Goal: Information Seeking & Learning: Check status

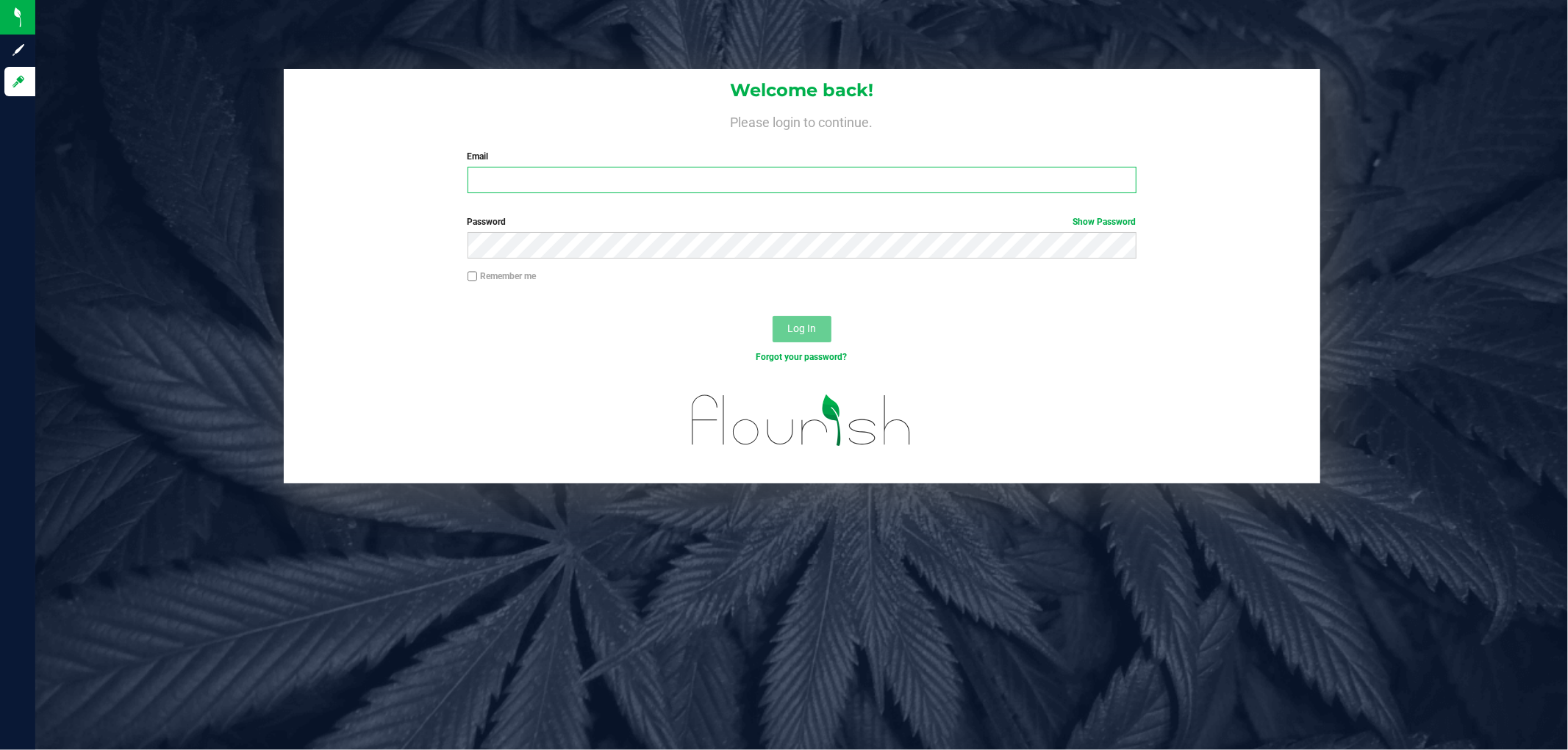
click at [811, 180] on input "Email" at bounding box center [802, 180] width 669 height 26
type input "j"
type input "[EMAIL_ADDRESS][DOMAIN_NAME]"
click at [773, 316] on button "Log In" at bounding box center [802, 329] width 59 height 26
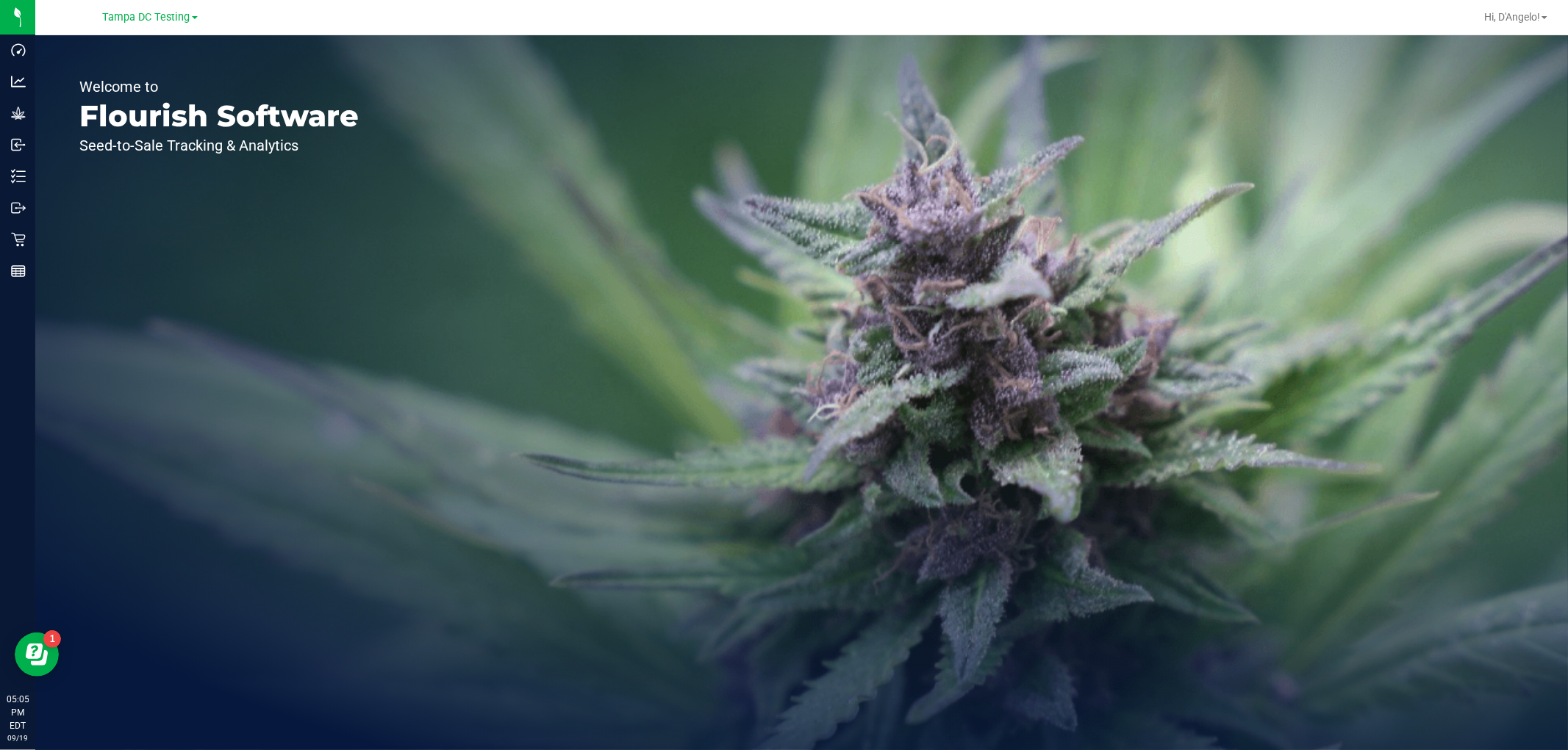
click at [142, 24] on div "Tampa DC Testing" at bounding box center [150, 17] width 95 height 18
click at [142, 17] on span "Tampa DC Testing" at bounding box center [146, 18] width 87 height 13
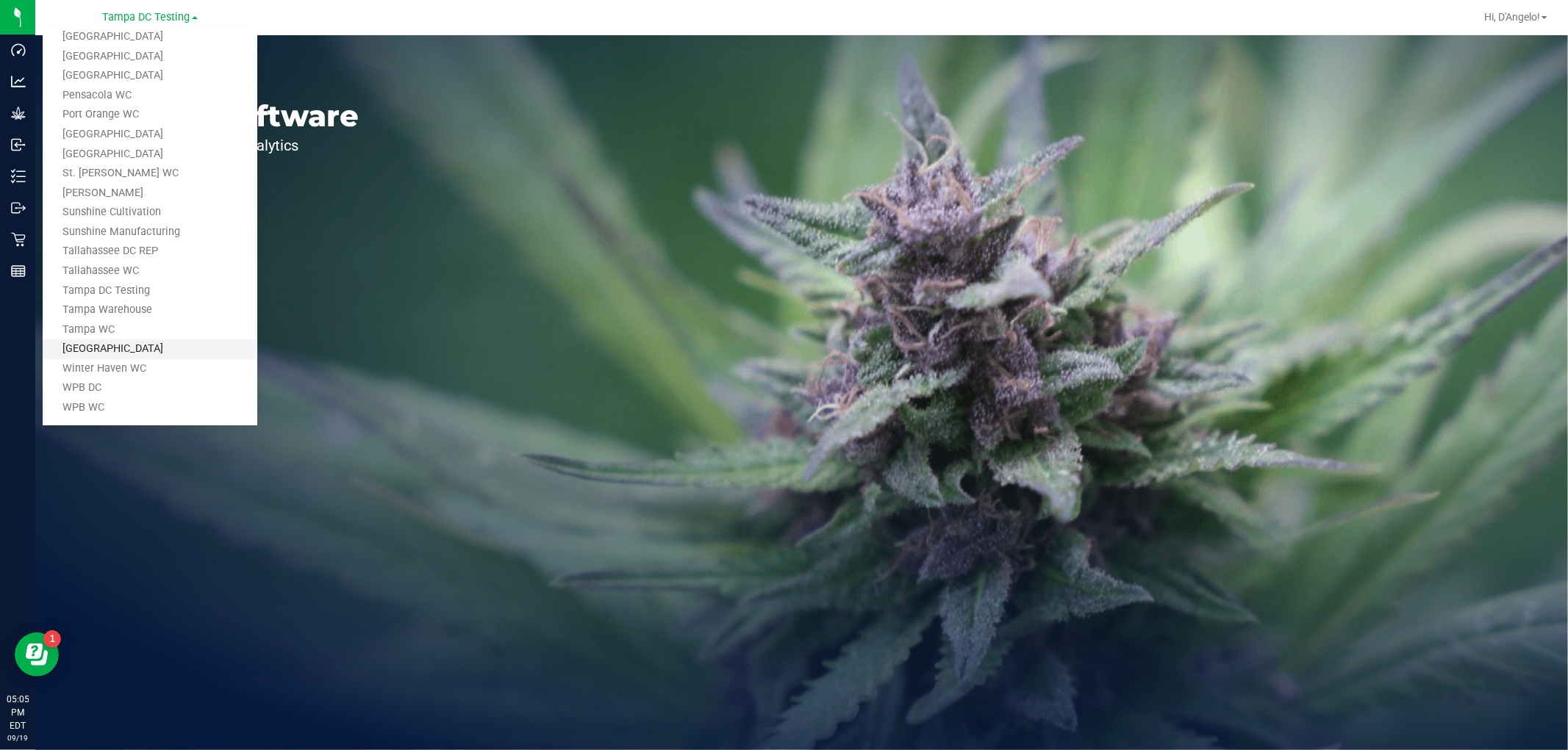
scroll to position [663, 0]
click at [122, 305] on link "Tampa Warehouse" at bounding box center [150, 306] width 214 height 20
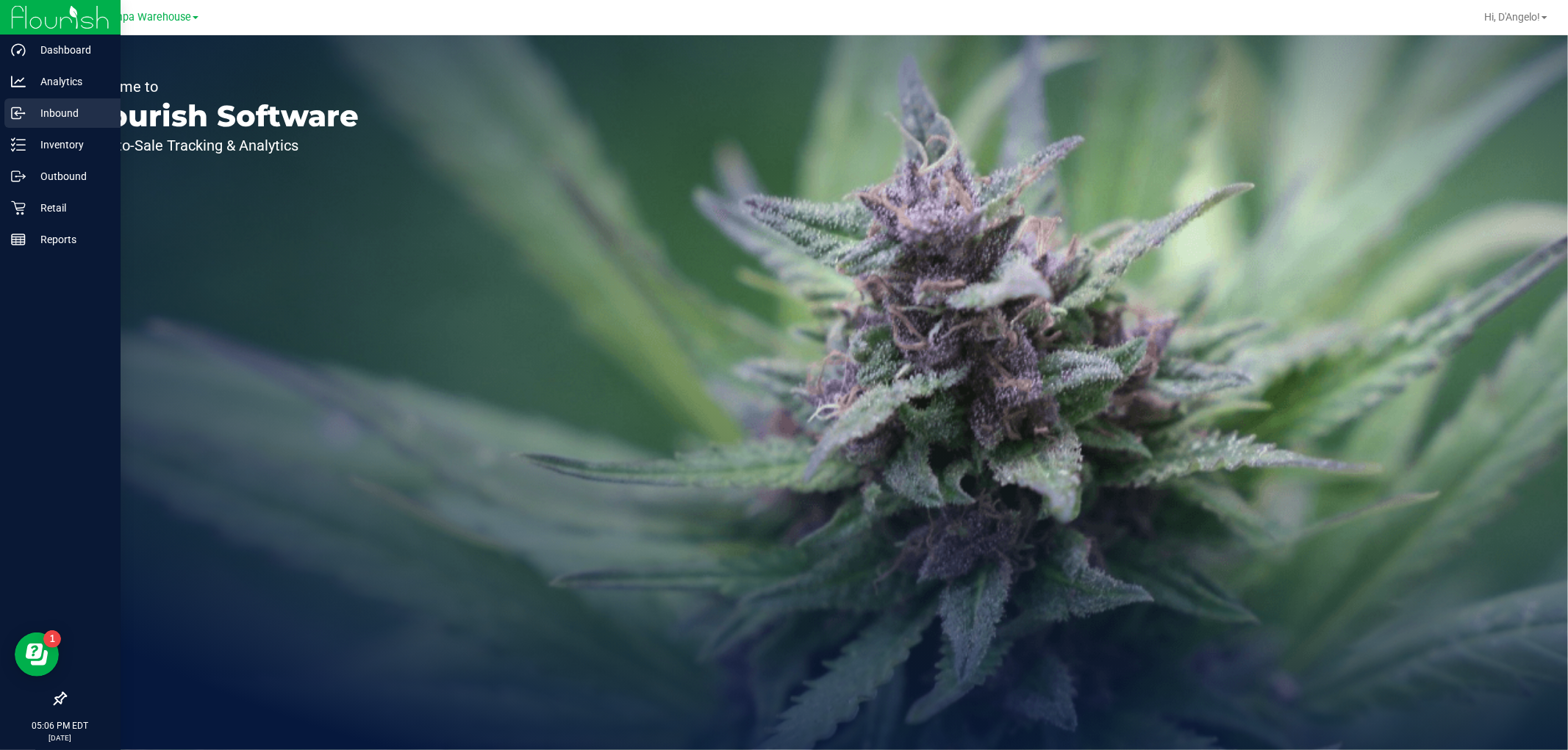
click at [24, 121] on div "Inbound" at bounding box center [63, 112] width 116 height 29
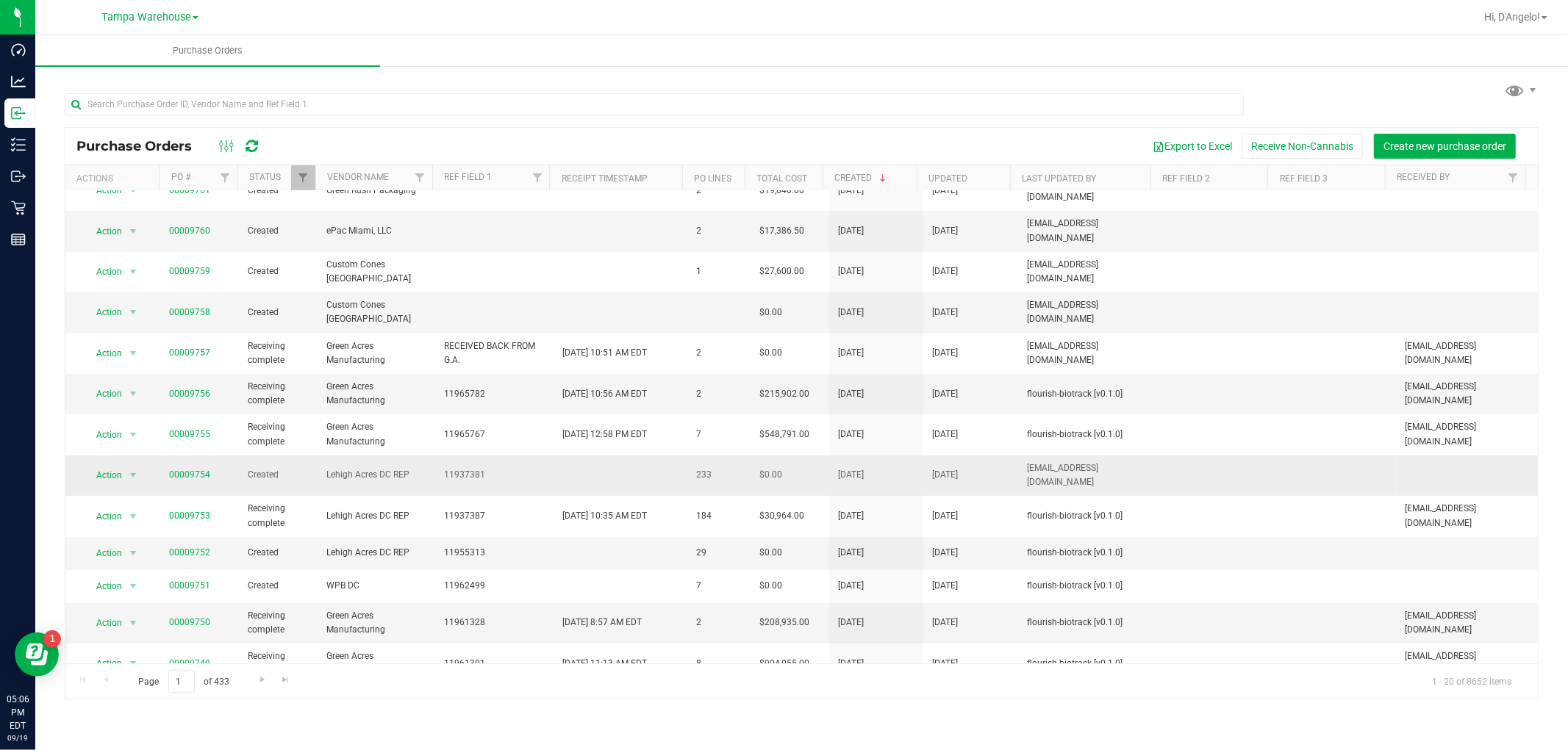
scroll to position [257, 0]
click at [253, 682] on link "Go to the next page" at bounding box center [261, 680] width 22 height 20
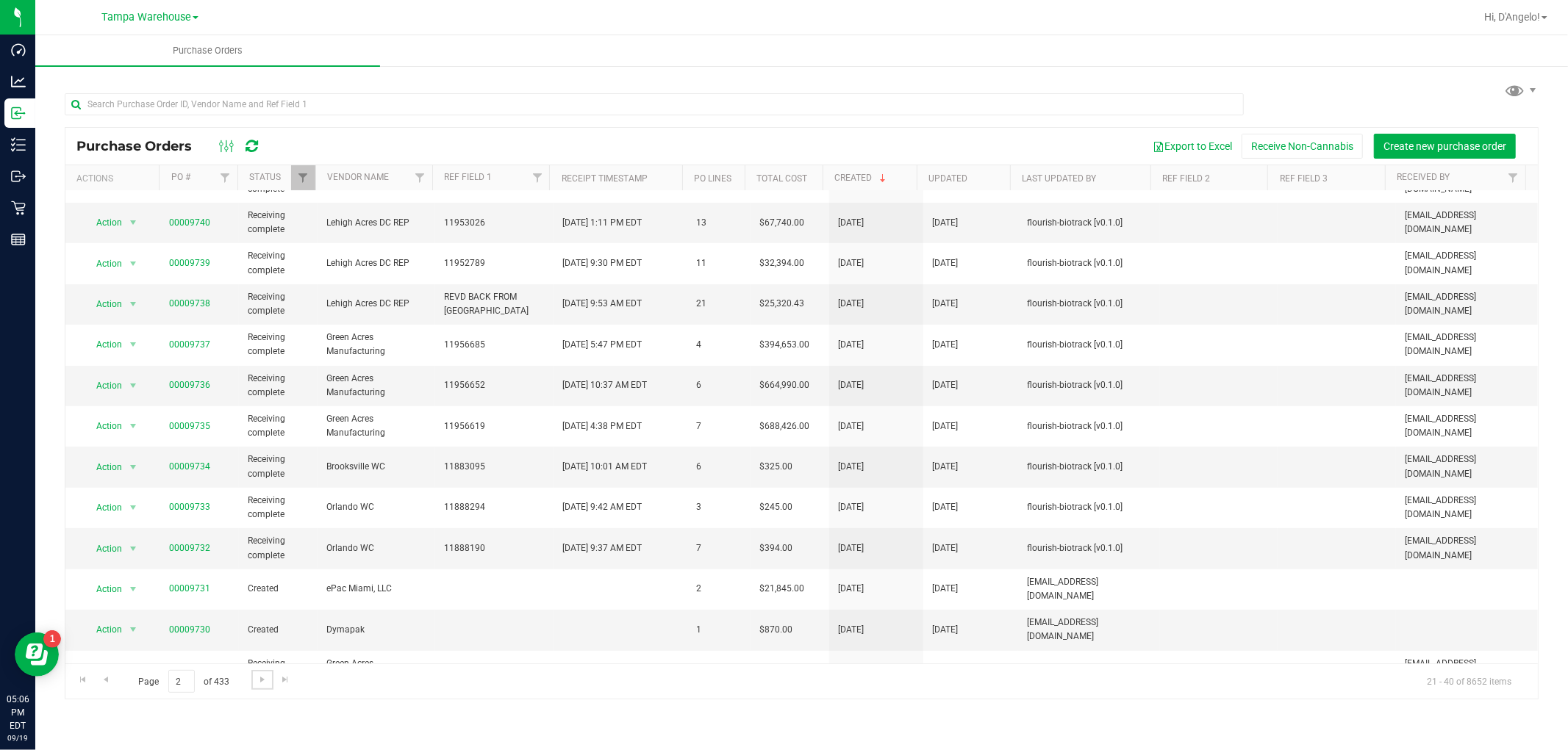
scroll to position [0, 0]
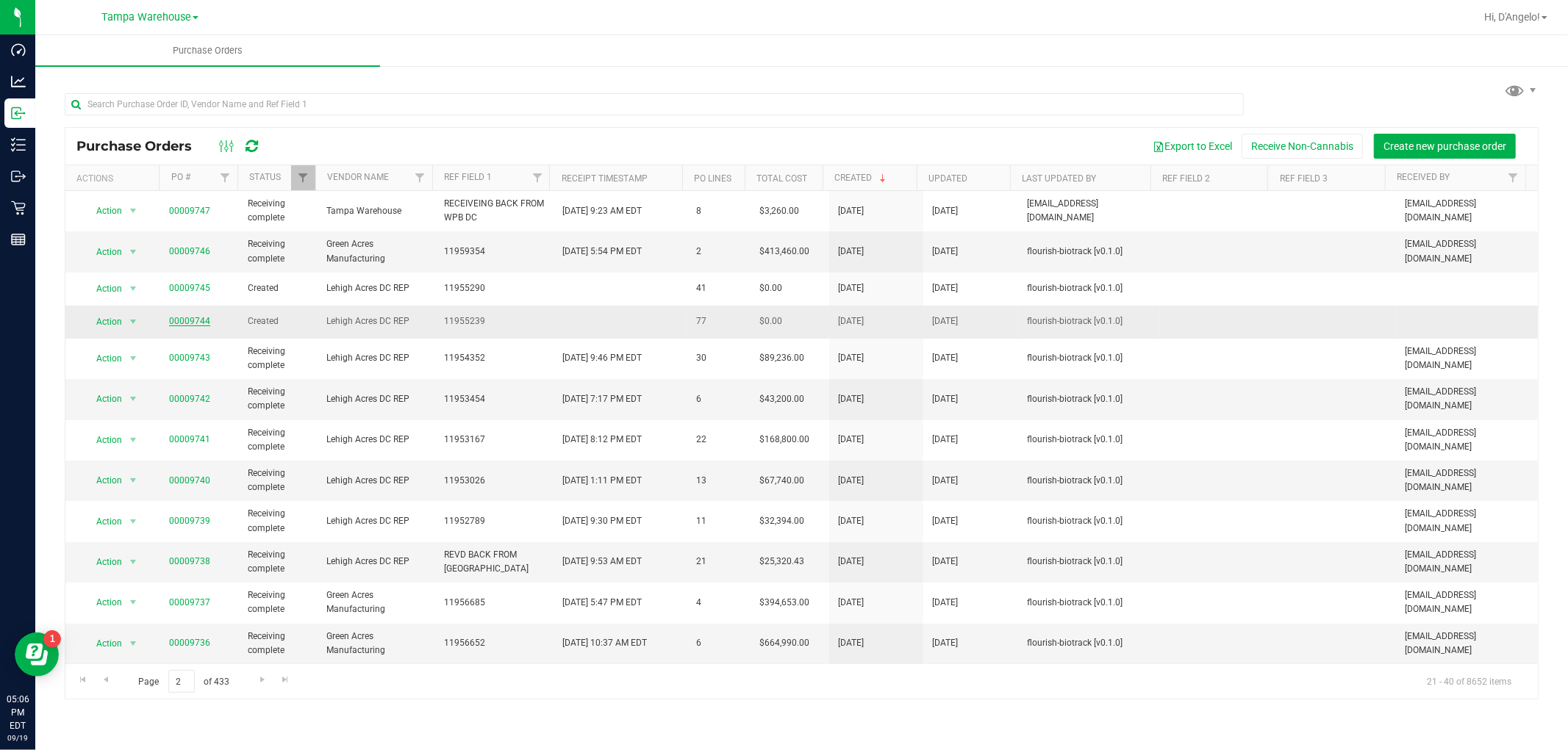
click at [206, 323] on link "00009744" at bounding box center [189, 320] width 41 height 10
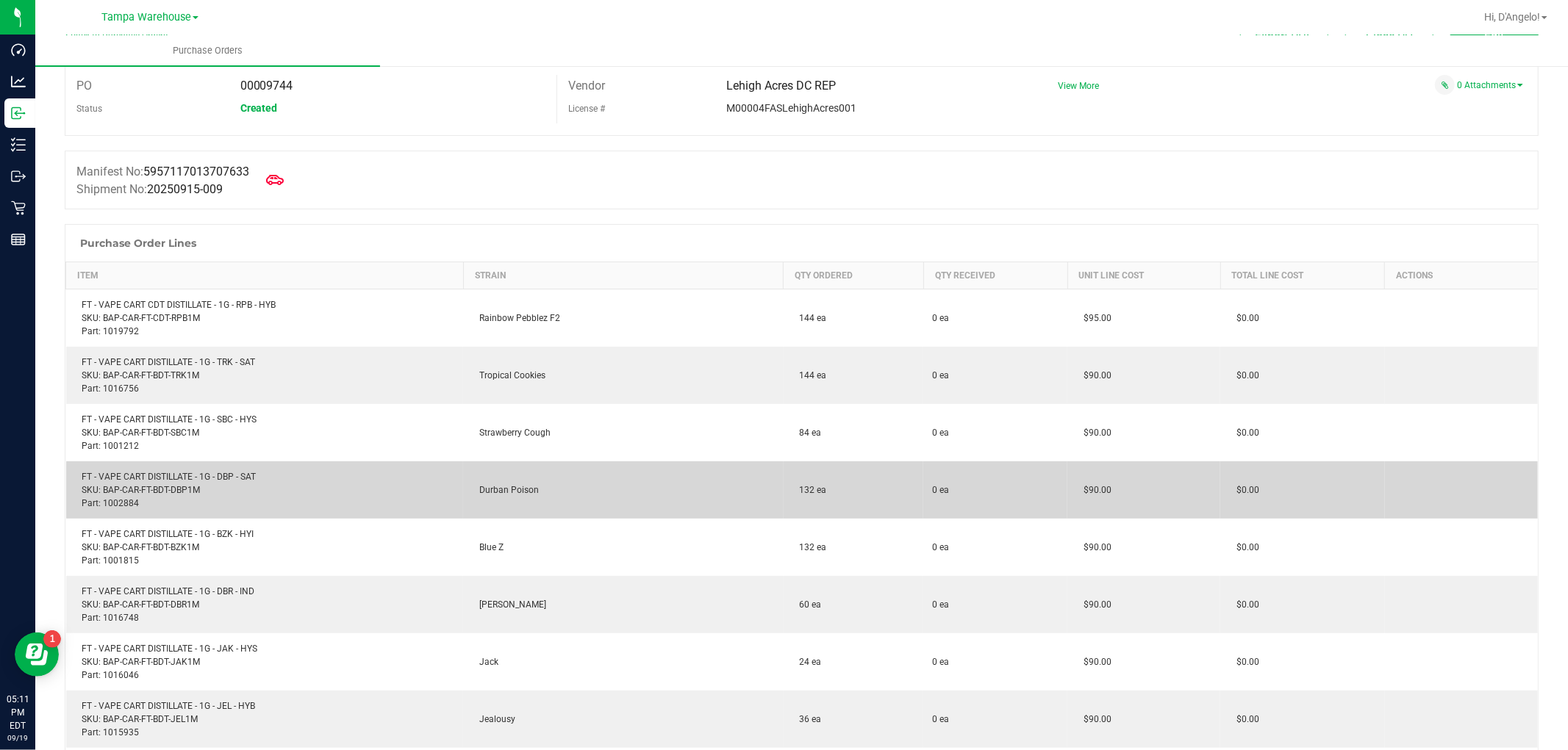
scroll to position [6, 0]
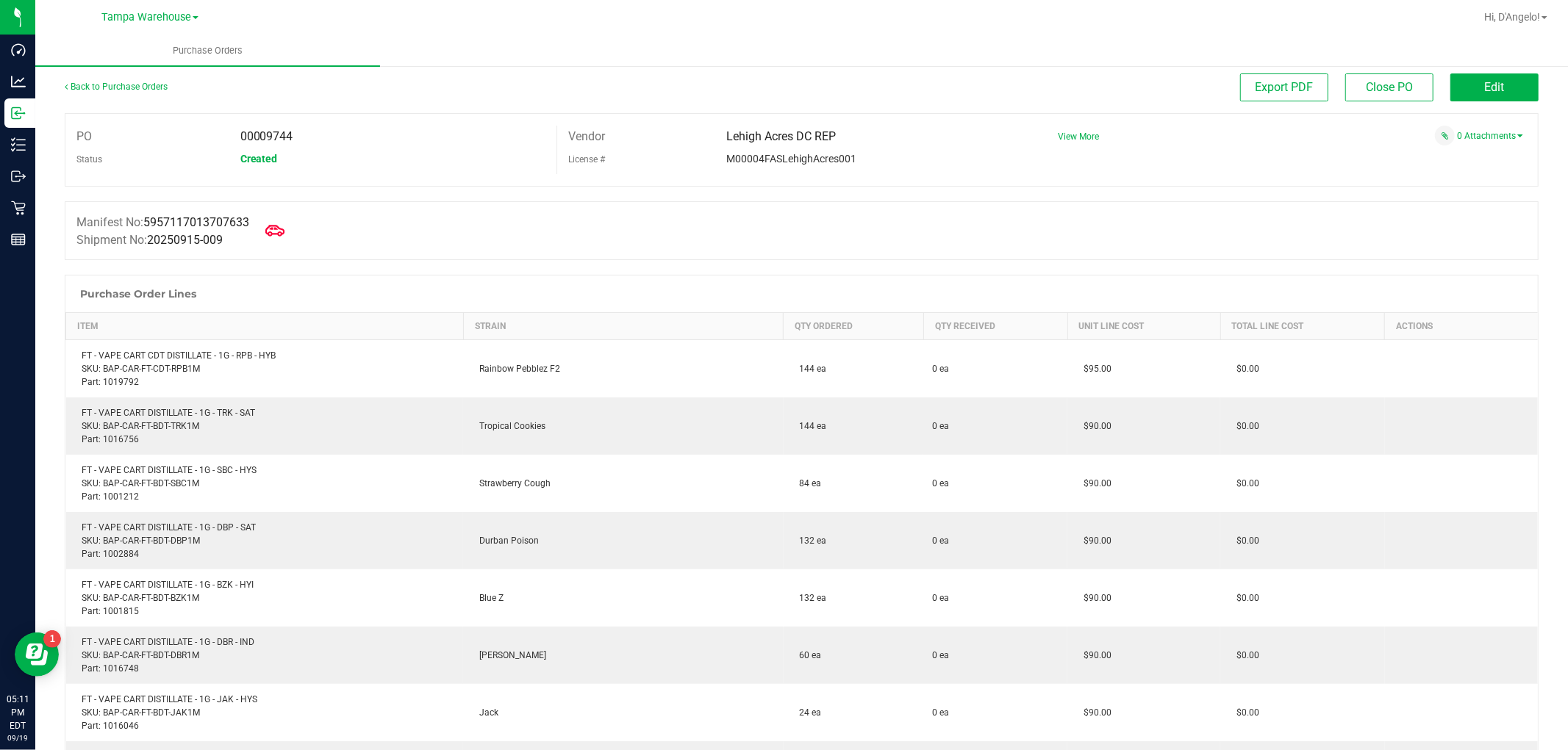
click at [276, 241] on span at bounding box center [274, 230] width 33 height 33
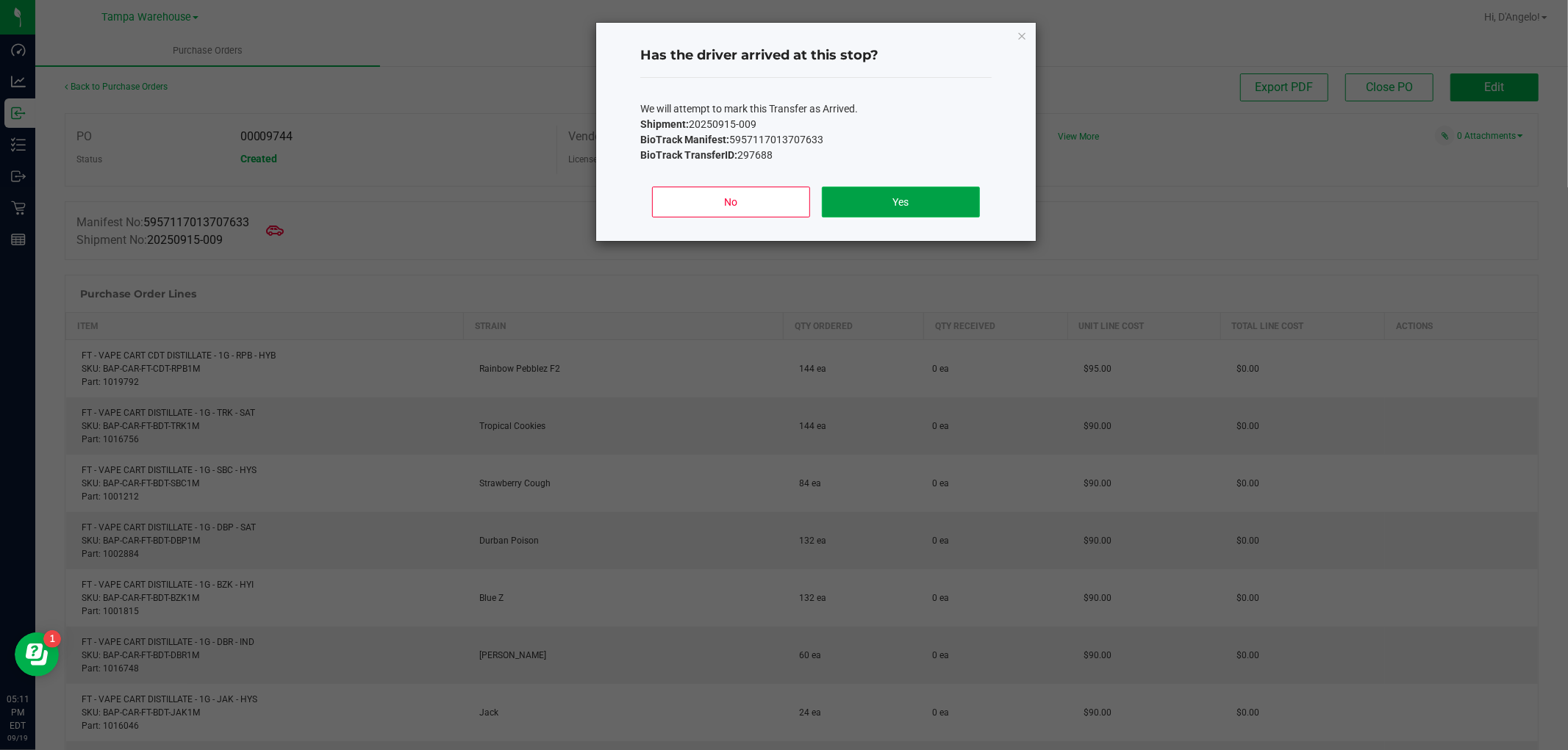
click at [940, 203] on button "Yes" at bounding box center [900, 201] width 158 height 31
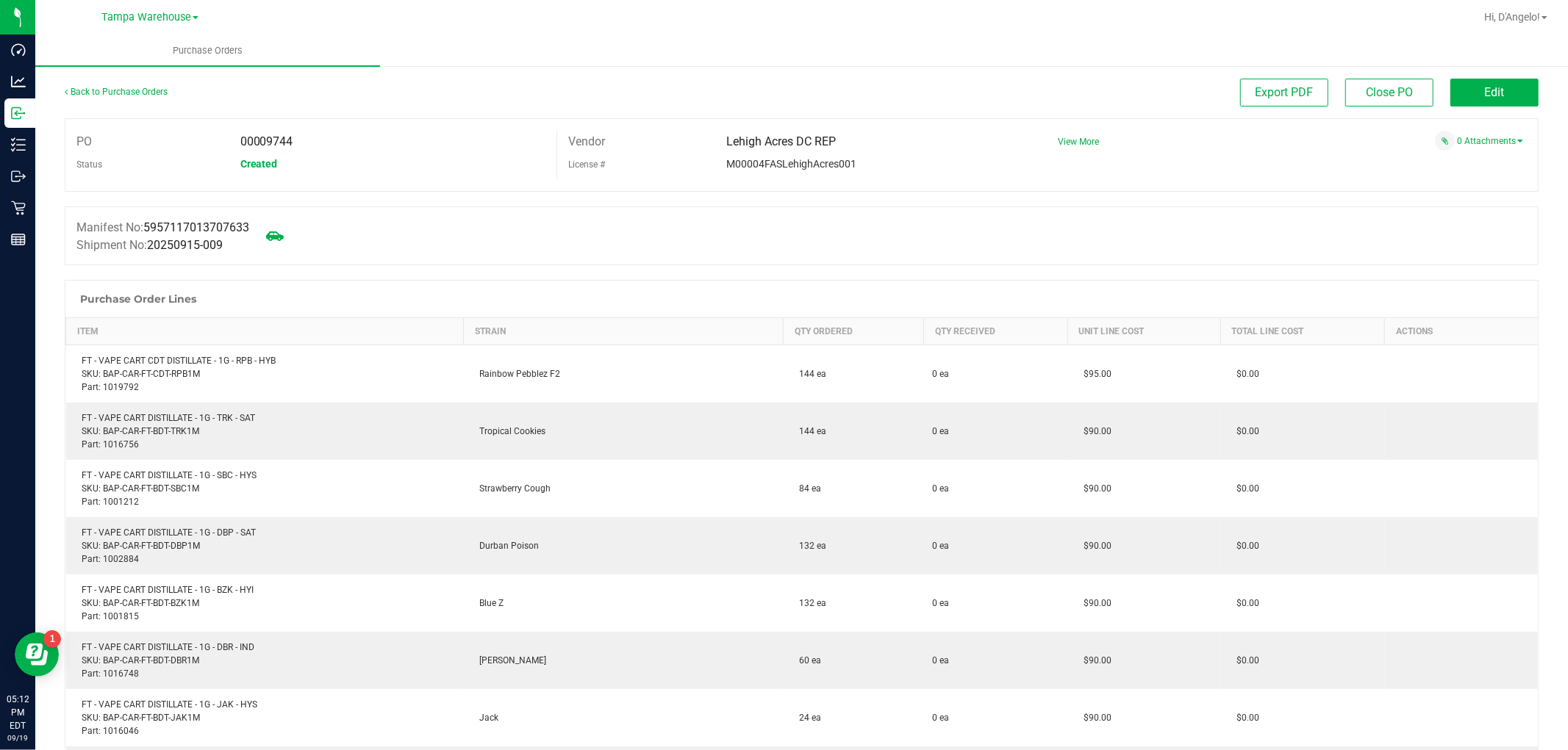
scroll to position [0, 0]
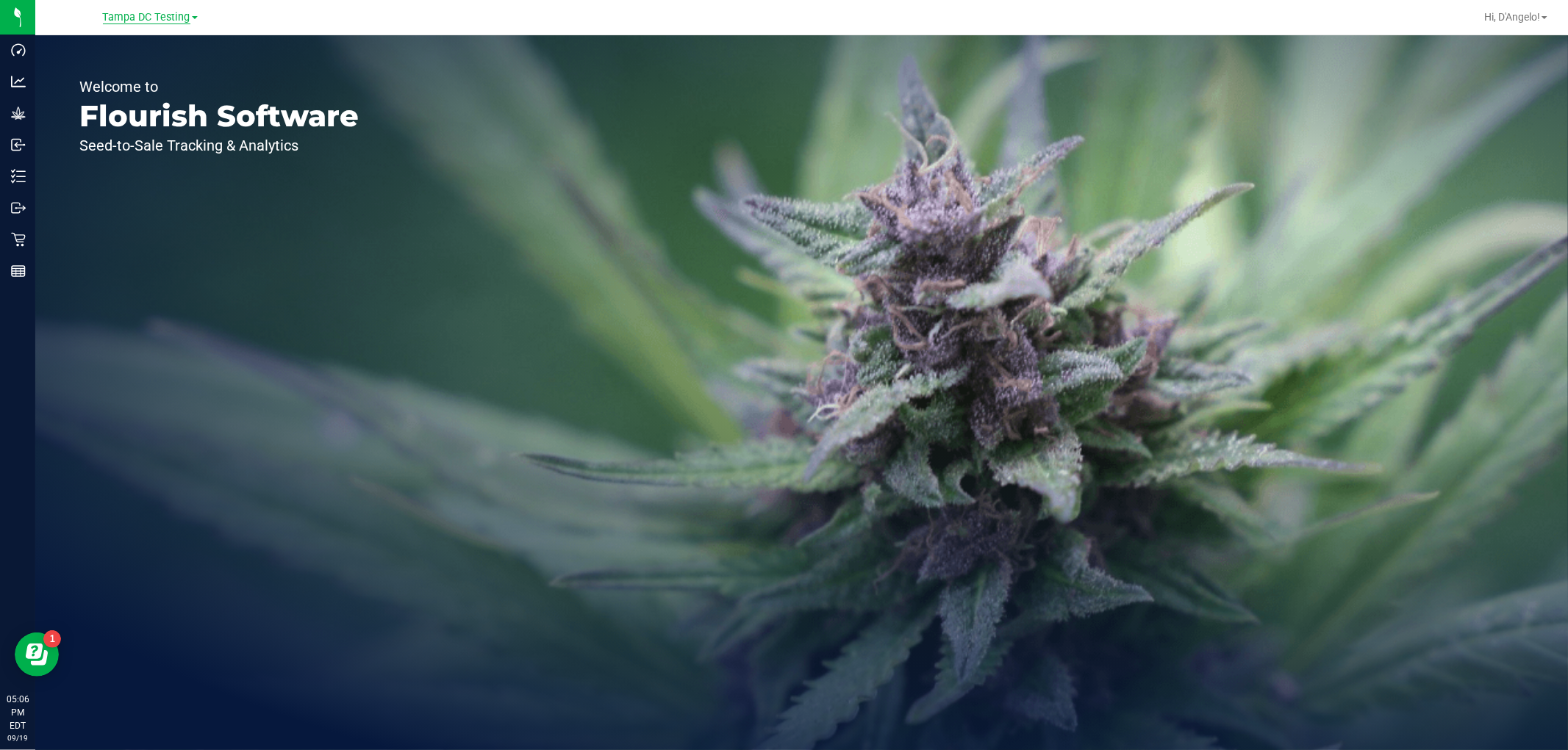
click at [172, 21] on span "Tampa DC Testing" at bounding box center [146, 18] width 87 height 13
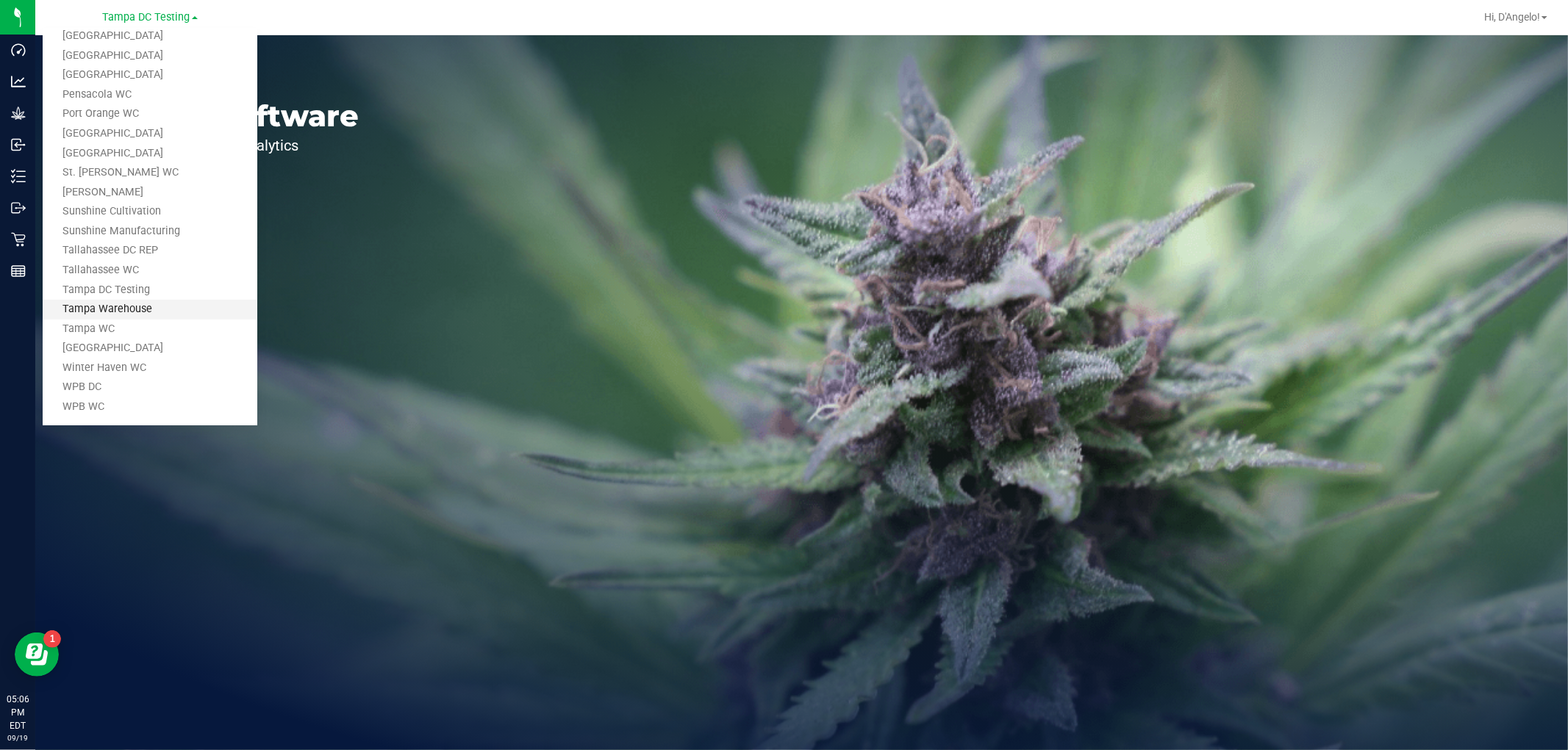
scroll to position [663, 0]
drag, startPoint x: 135, startPoint y: 300, endPoint x: 108, endPoint y: 192, distance: 111.3
click at [134, 300] on link "Tampa Warehouse" at bounding box center [150, 306] width 214 height 20
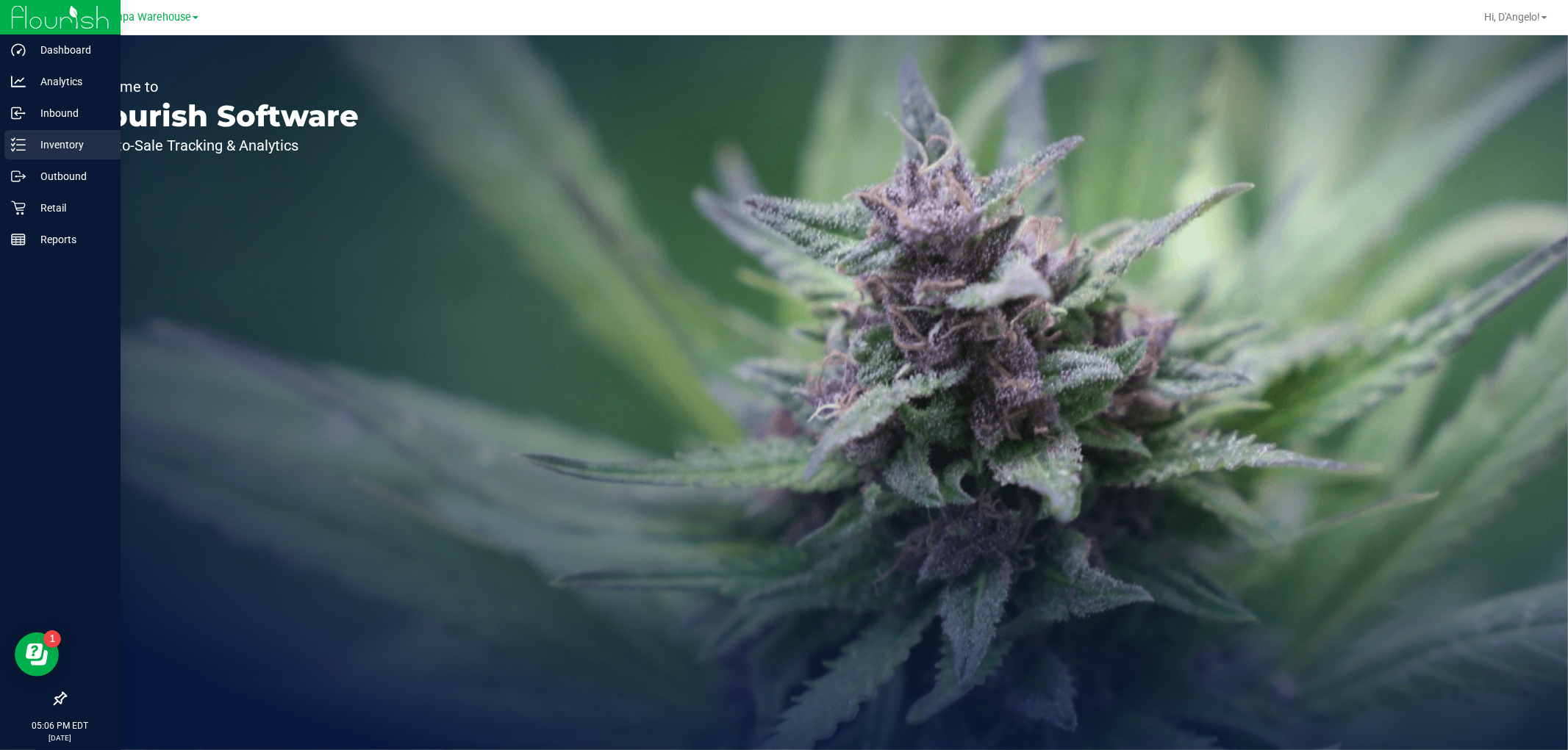
click at [34, 133] on div "Inventory" at bounding box center [63, 144] width 116 height 29
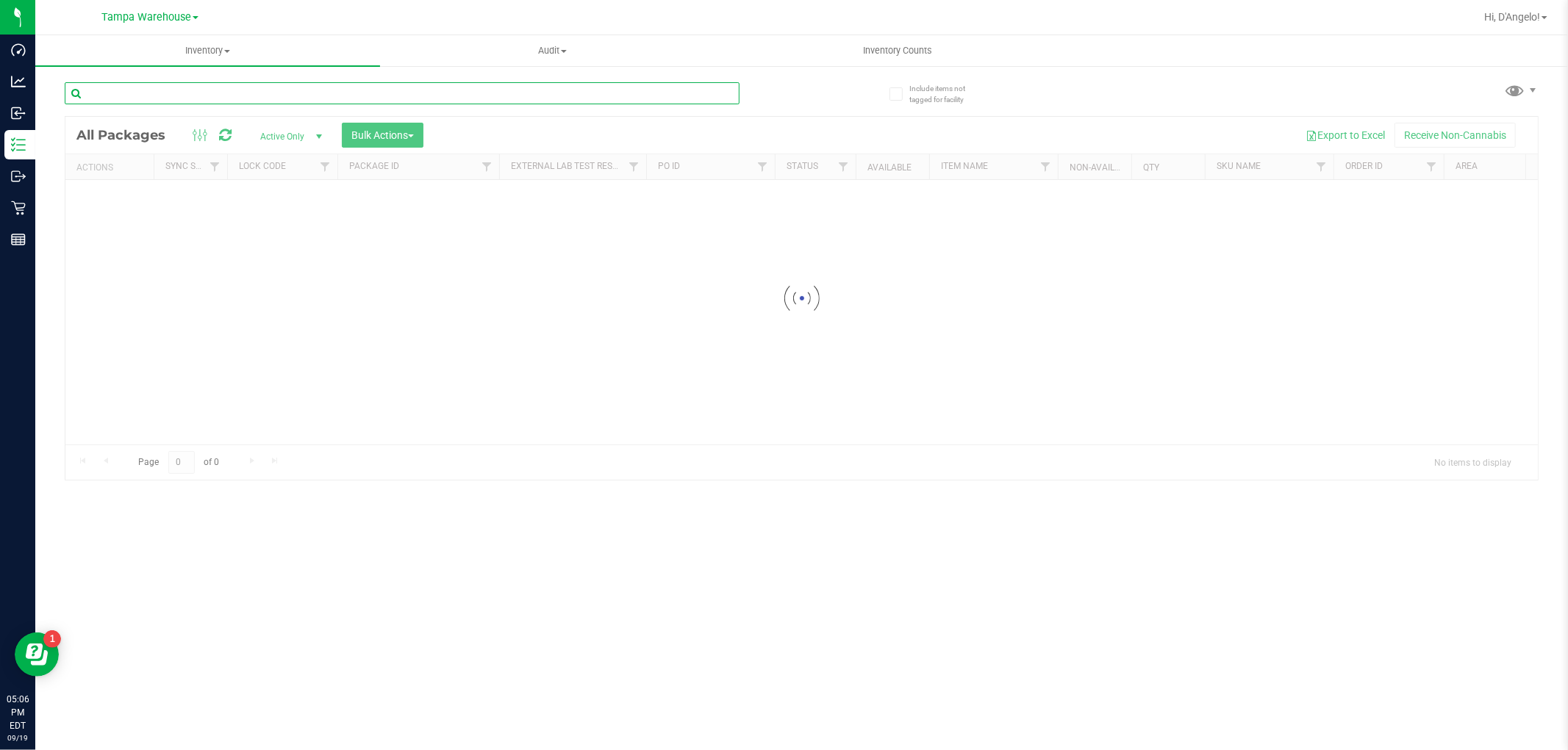
click at [246, 96] on input "text" at bounding box center [402, 94] width 674 height 22
type input "ymy"
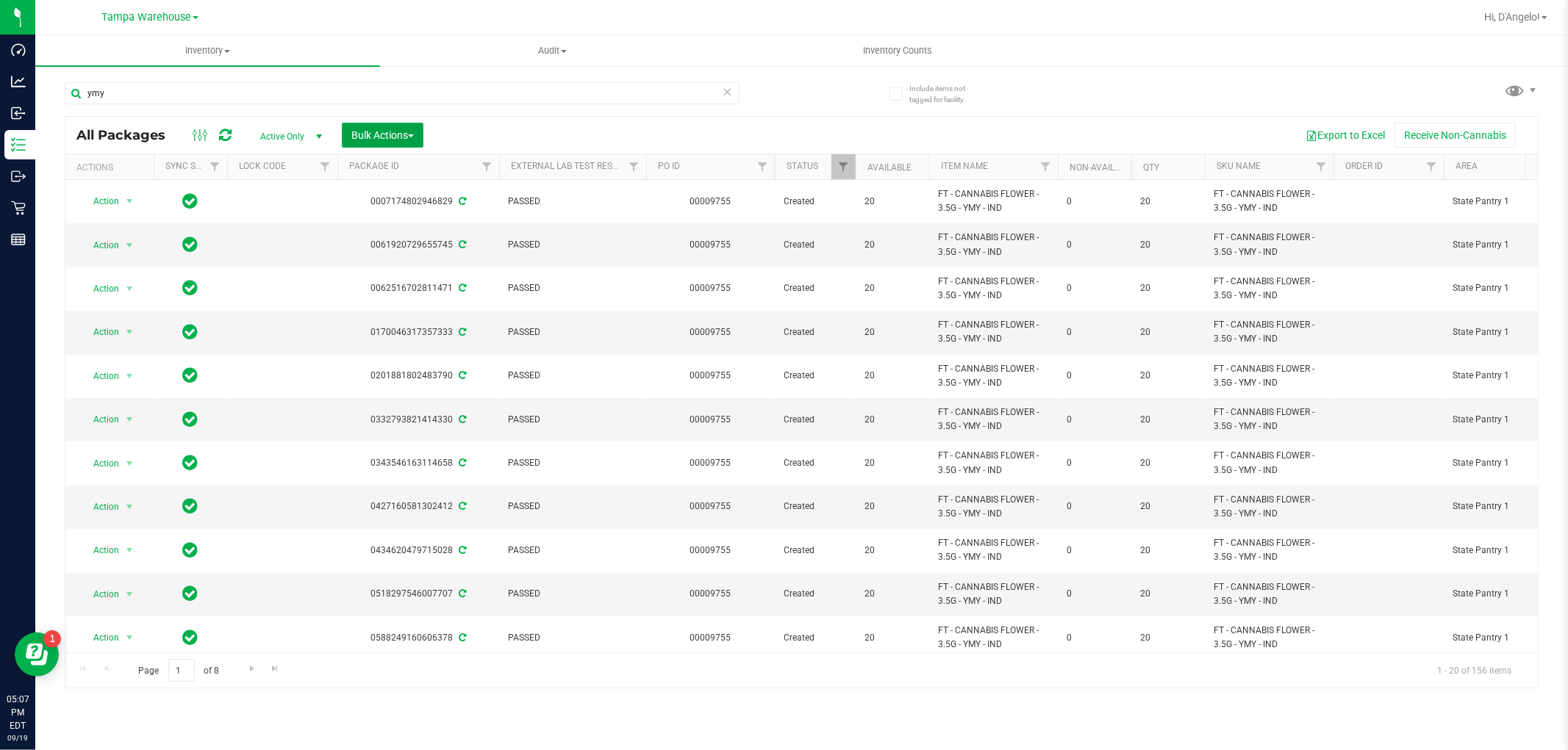
click at [362, 139] on span "Bulk Actions" at bounding box center [382, 135] width 63 height 12
click at [384, 273] on span "Lock/Unlock packages" at bounding box center [401, 276] width 101 height 12
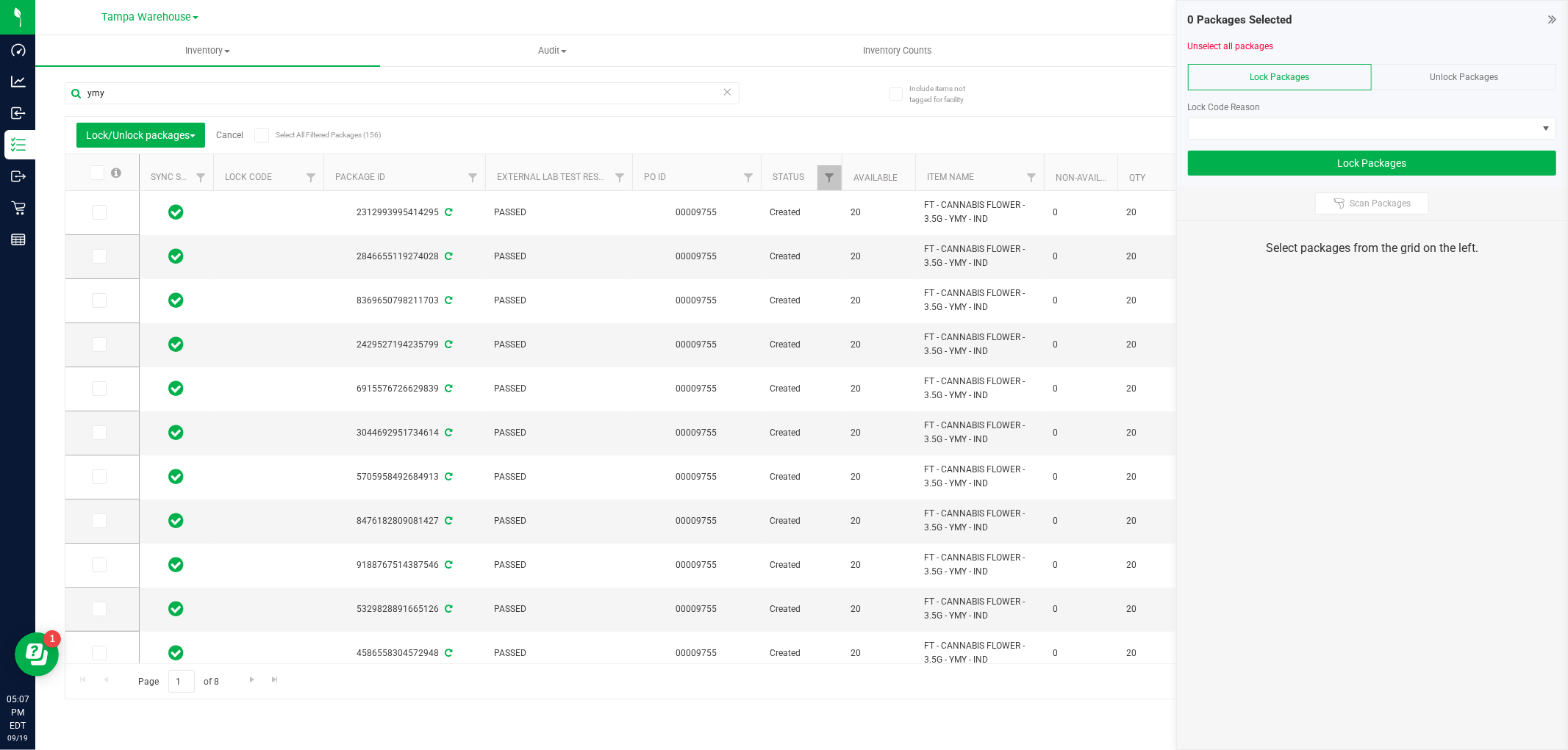
click at [261, 135] on icon at bounding box center [261, 135] width 9 height 0
click at [0, 0] on input "Select All Filtered Packages (156)" at bounding box center [0, 0] width 0 height 0
click at [1405, 125] on span at bounding box center [1363, 128] width 348 height 21
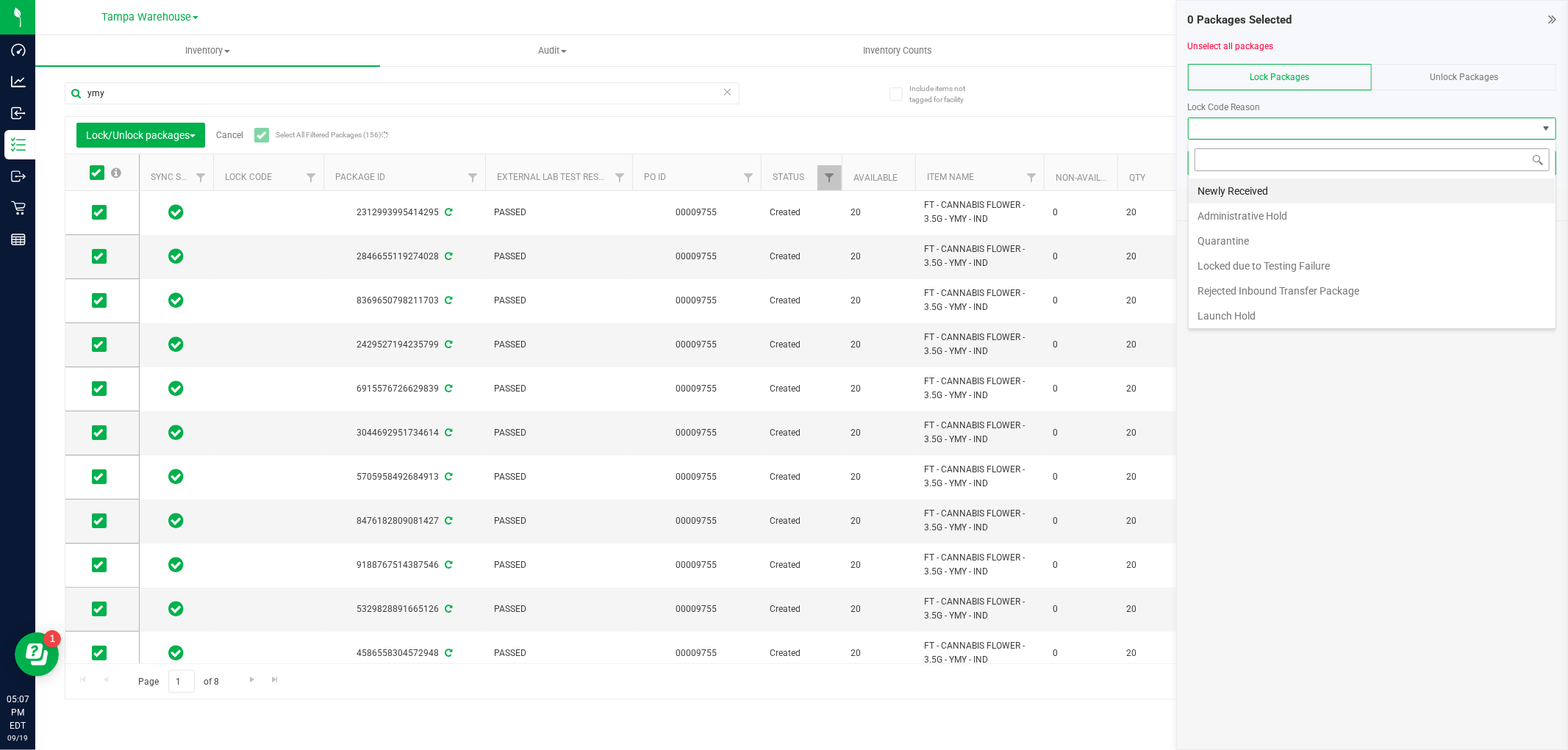
scroll to position [22, 368]
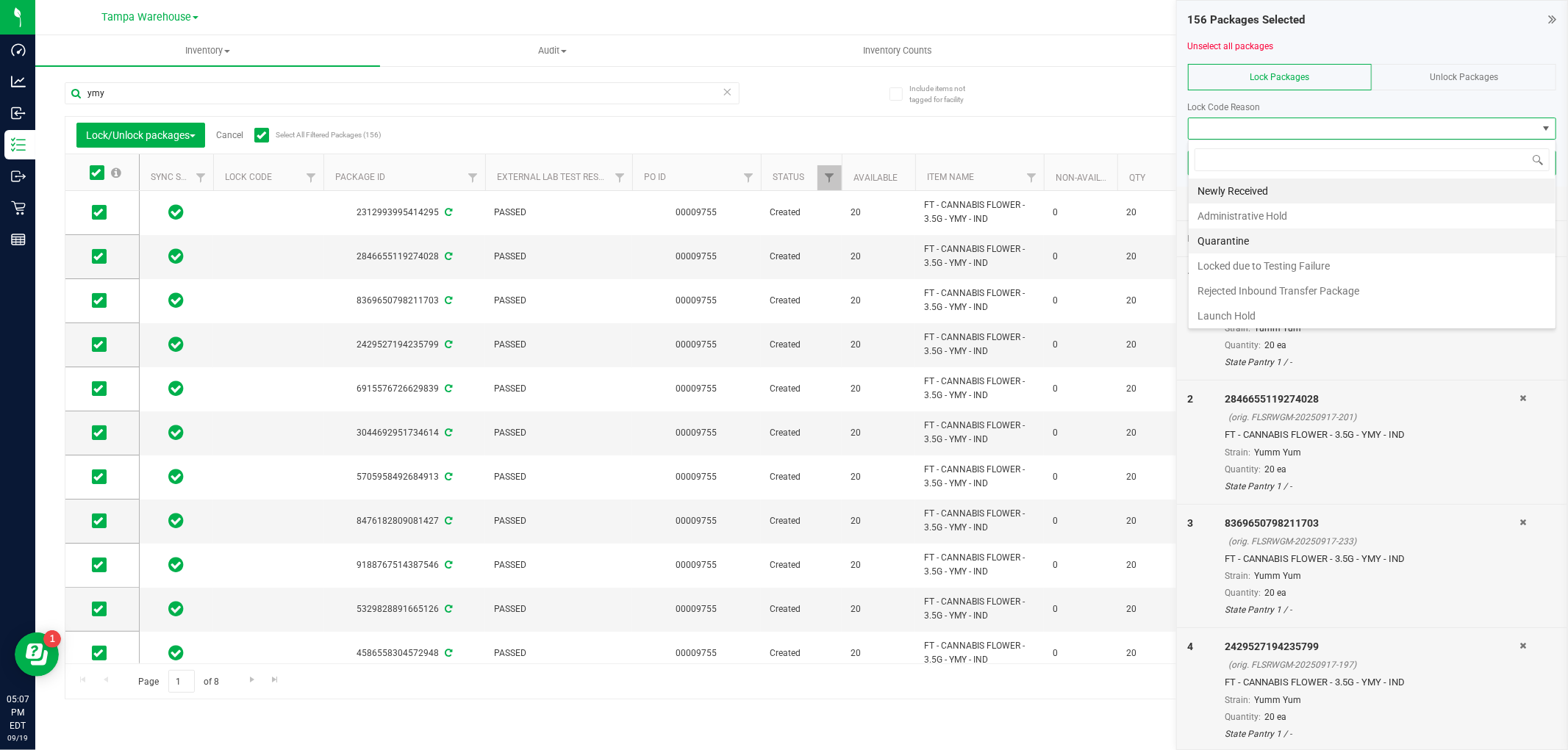
click at [1261, 232] on li "Quarantine" at bounding box center [1372, 241] width 367 height 25
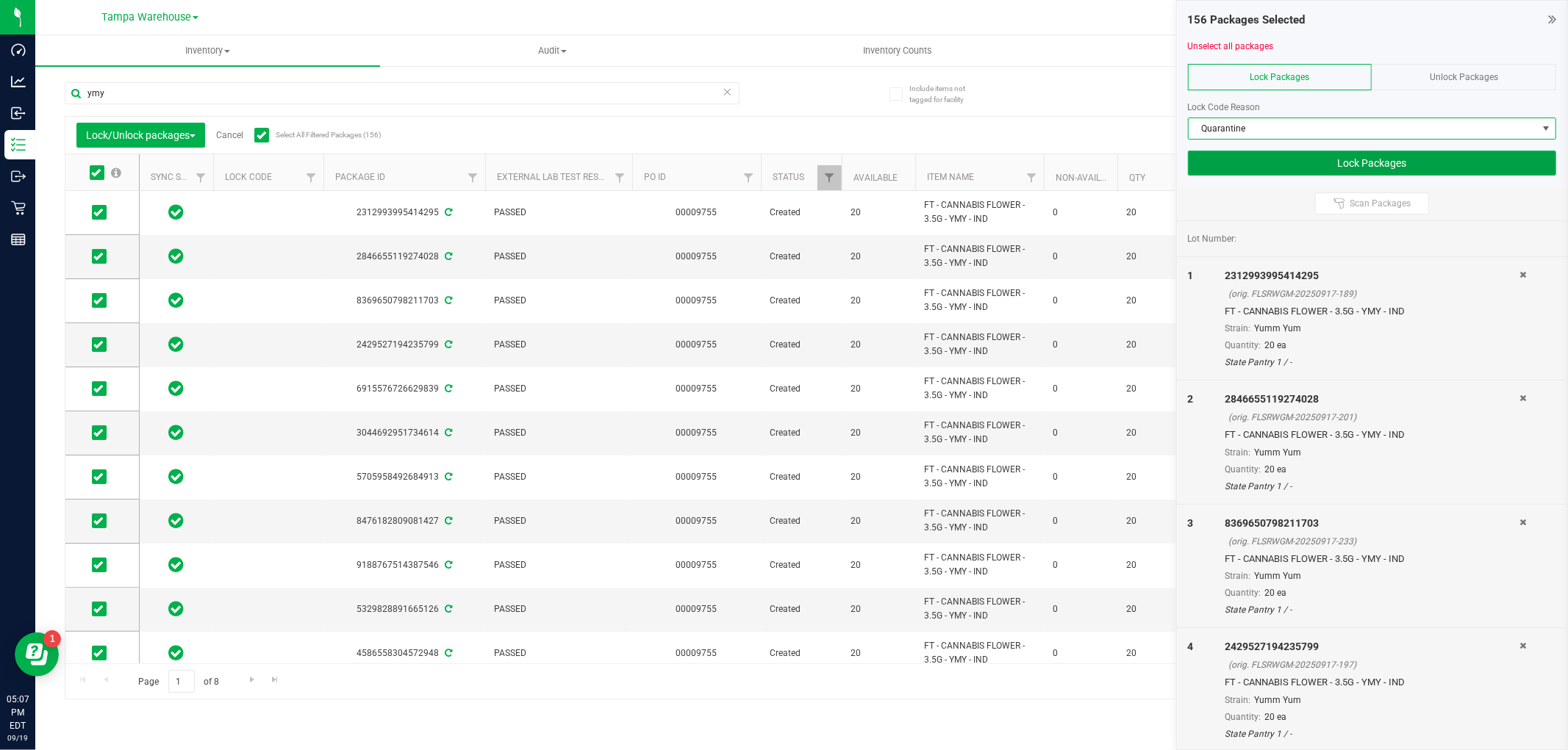
click at [1269, 160] on button "Lock Packages" at bounding box center [1371, 163] width 368 height 25
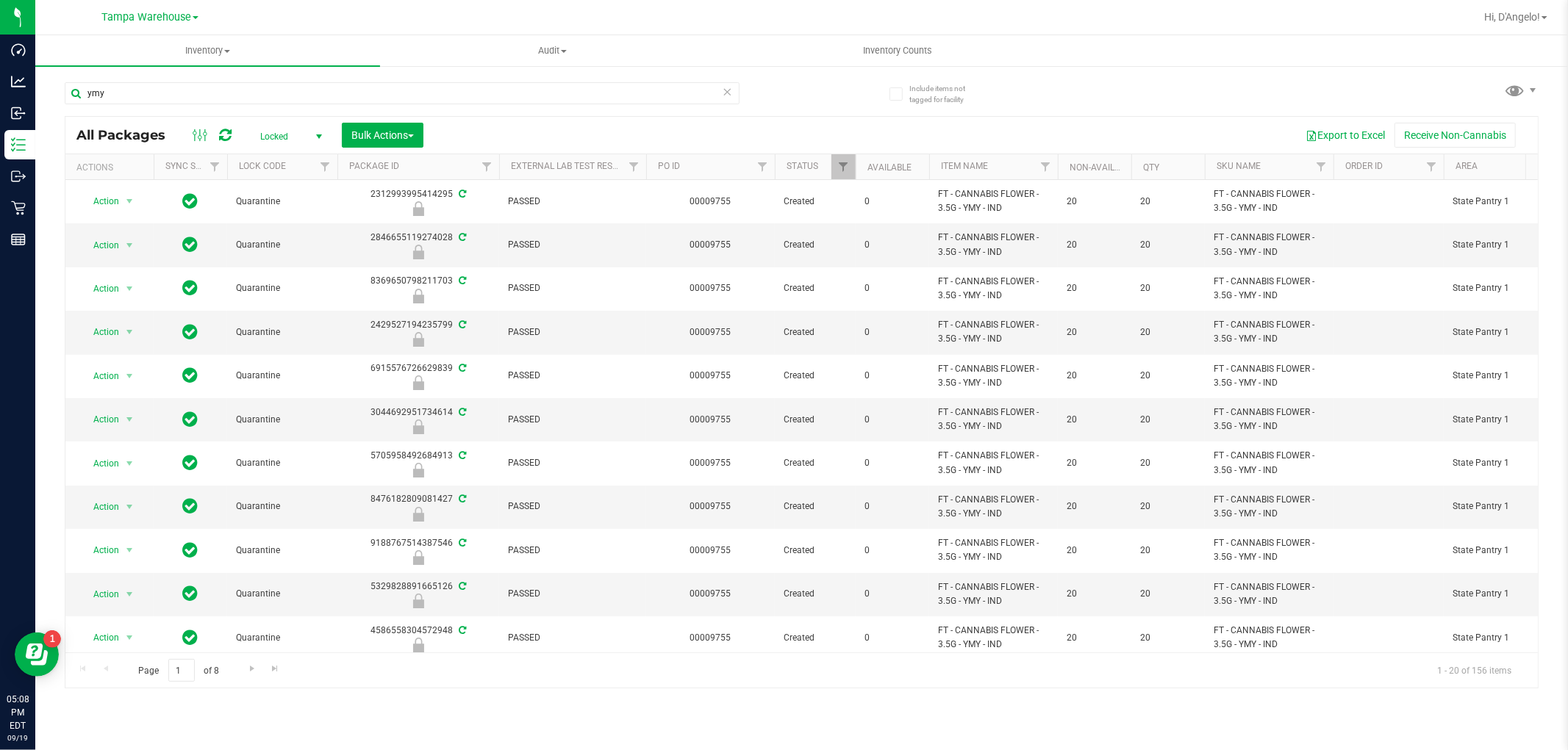
click at [274, 131] on span "Locked" at bounding box center [288, 137] width 81 height 21
click at [284, 157] on li "Active Only" at bounding box center [287, 161] width 80 height 22
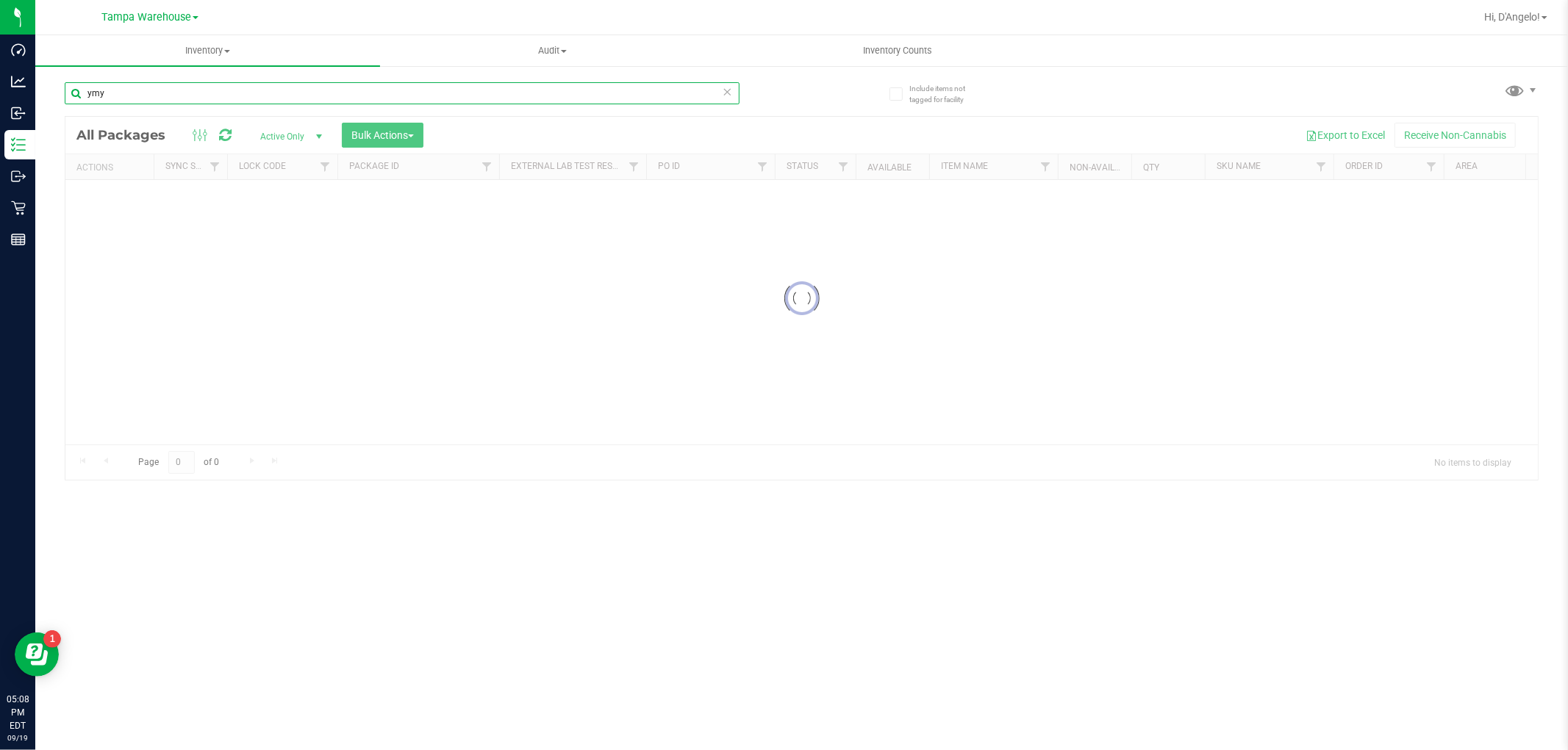
drag, startPoint x: 170, startPoint y: 94, endPoint x: -41, endPoint y: 94, distance: 211.0
click at [0, 94] on html "Dashboard Analytics Inbound Inventory Outbound Retail Reports 05:08 PM EDT 09/1…" at bounding box center [784, 375] width 1568 height 750
type input "dls"
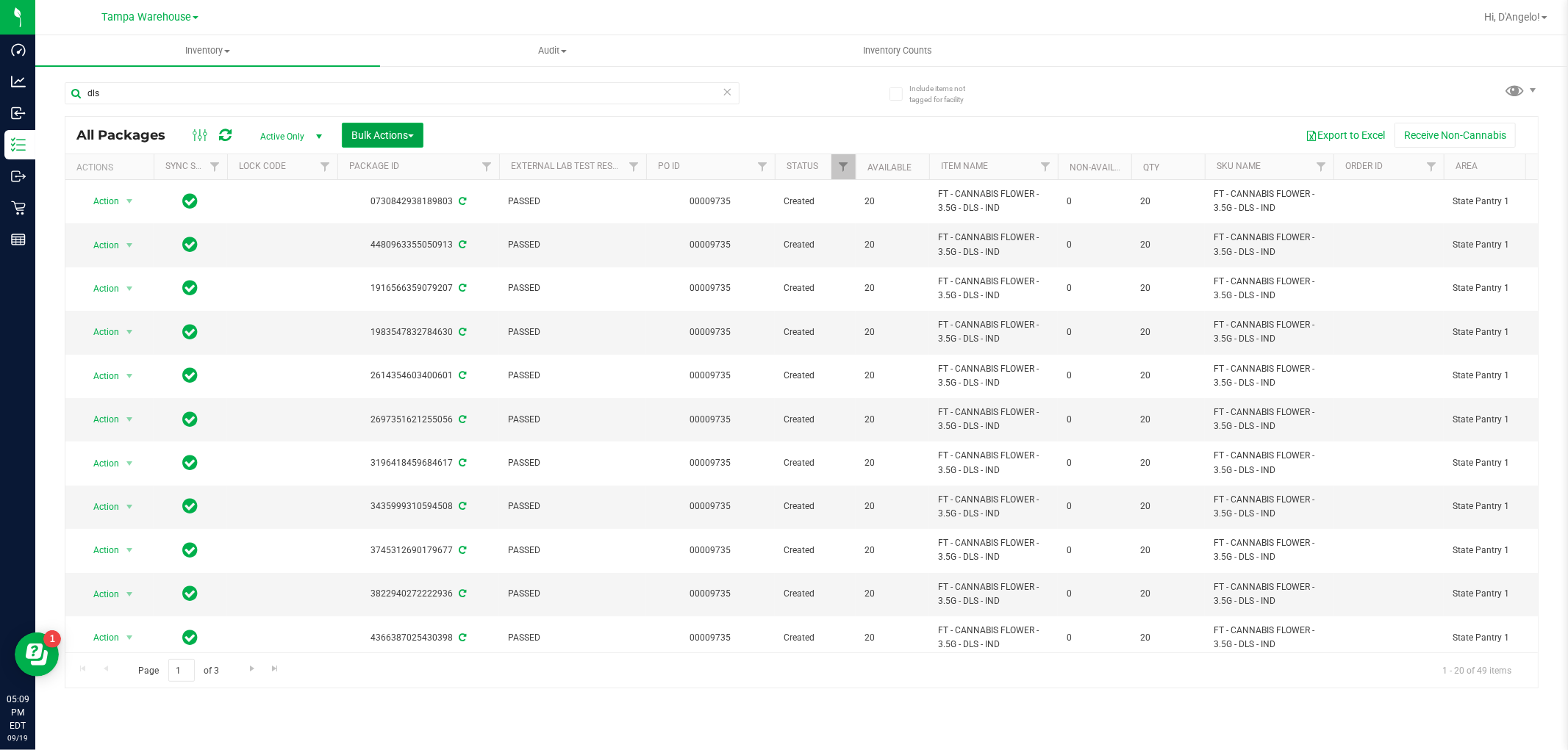
click at [399, 135] on span "Bulk Actions" at bounding box center [382, 135] width 63 height 12
click at [397, 283] on div "Lock/Unlock packages" at bounding box center [410, 278] width 121 height 23
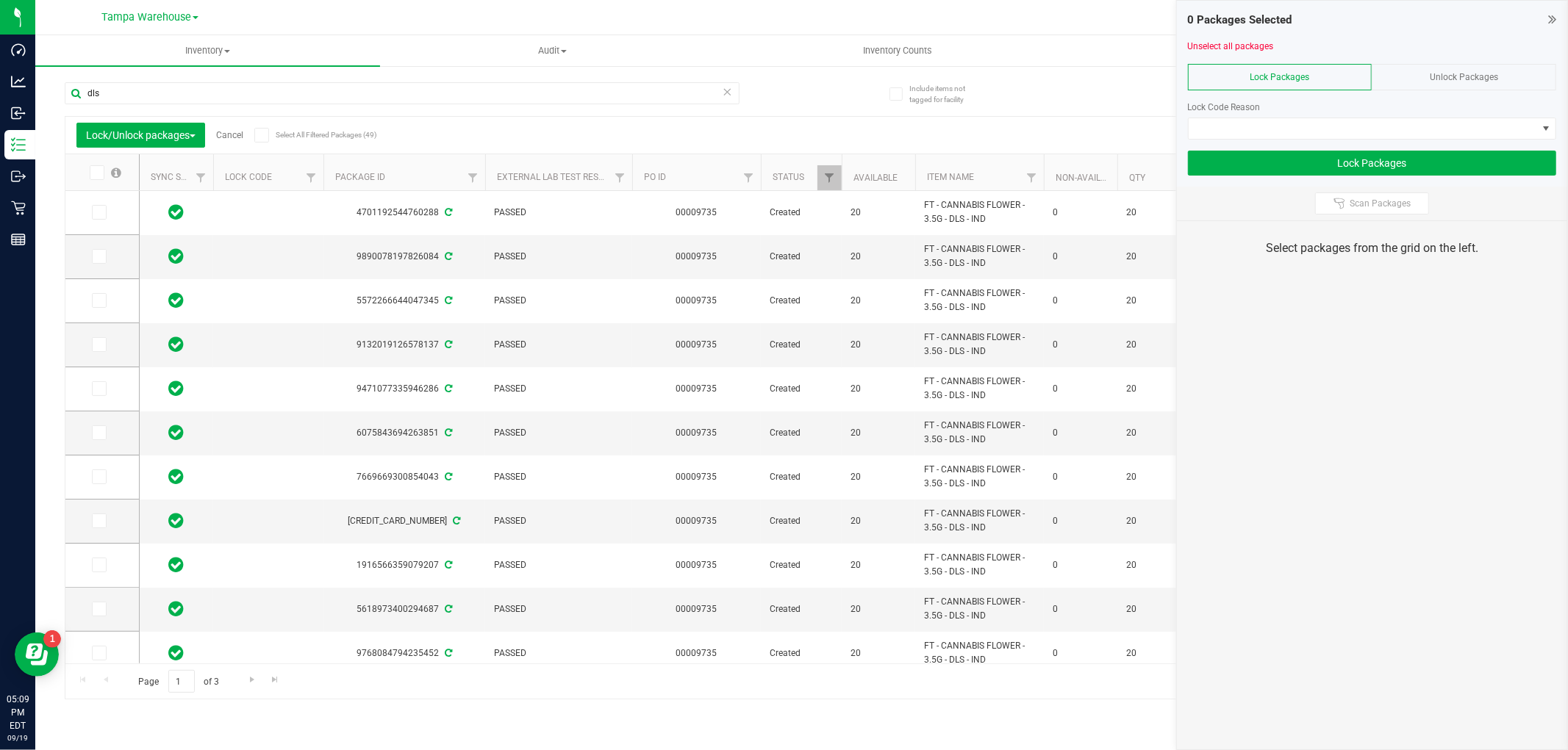
click at [274, 130] on label "Select All Filtered Packages (49)" at bounding box center [302, 136] width 95 height 15
click at [0, 0] on input "Select All Filtered Packages (49)" at bounding box center [0, 0] width 0 height 0
click at [1321, 128] on span at bounding box center [1363, 128] width 348 height 21
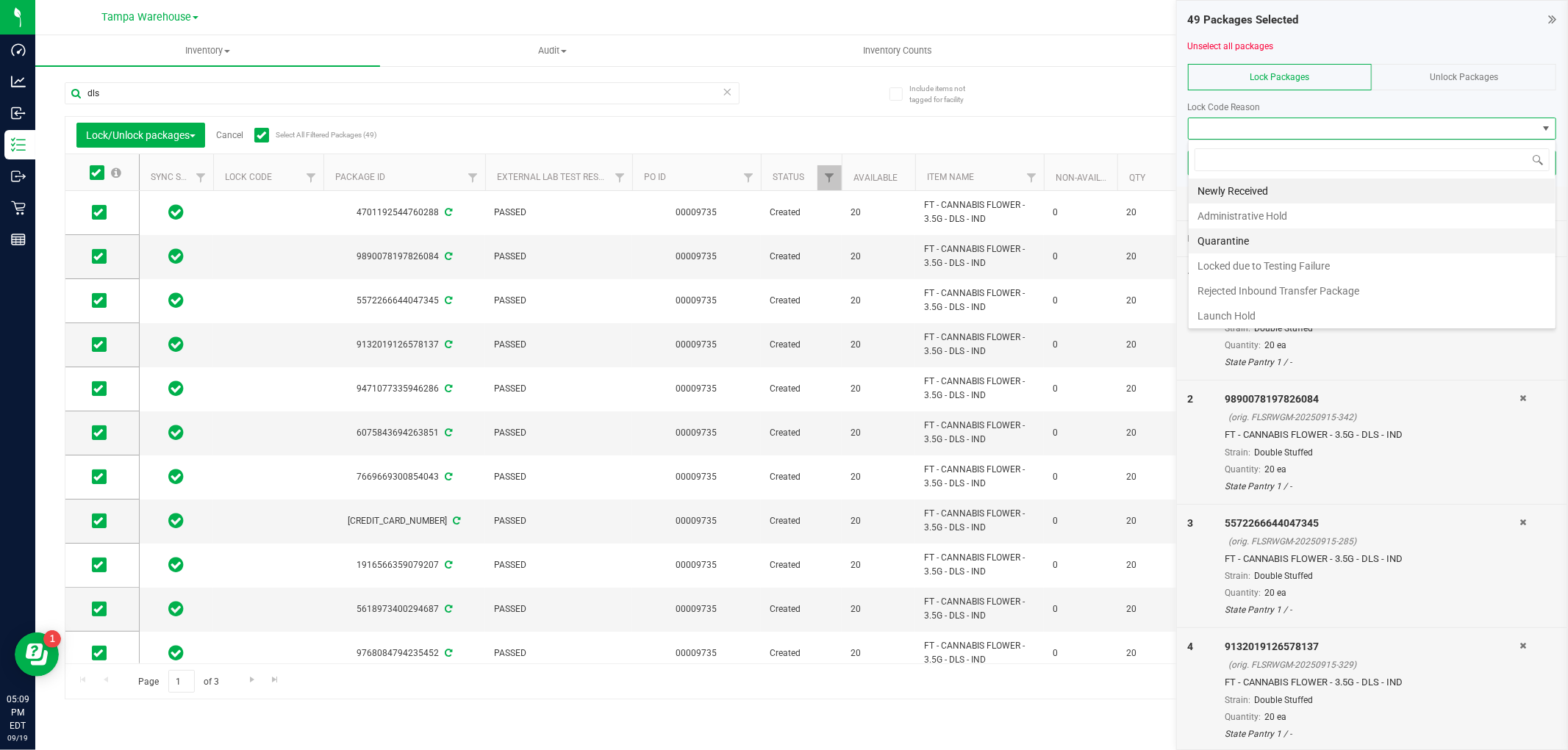
scroll to position [22, 368]
click at [1280, 239] on li "Quarantine" at bounding box center [1372, 241] width 367 height 25
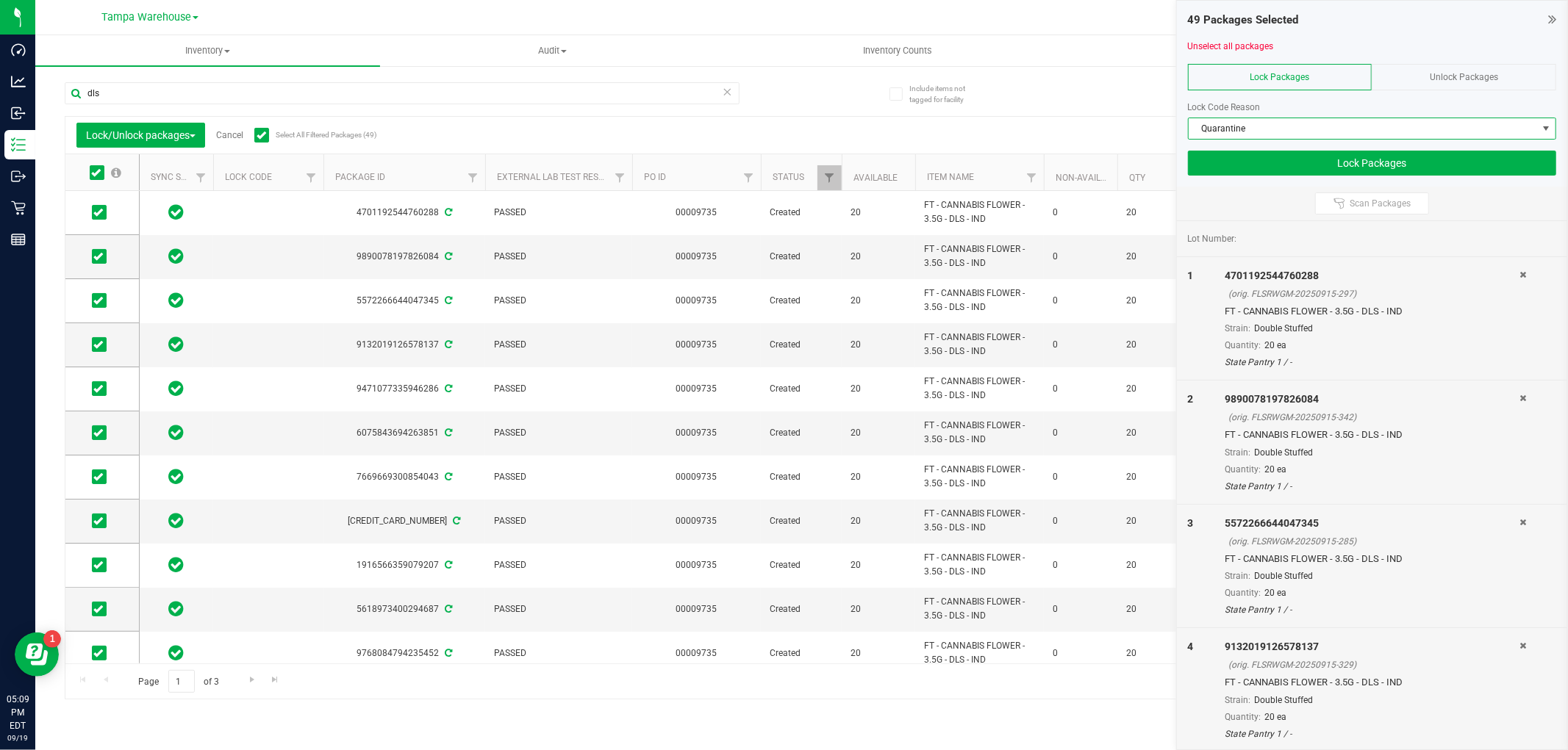
click at [1246, 244] on div "Lot Number:" at bounding box center [1371, 239] width 368 height 13
click at [1245, 168] on button "Lock Packages" at bounding box center [1371, 163] width 368 height 25
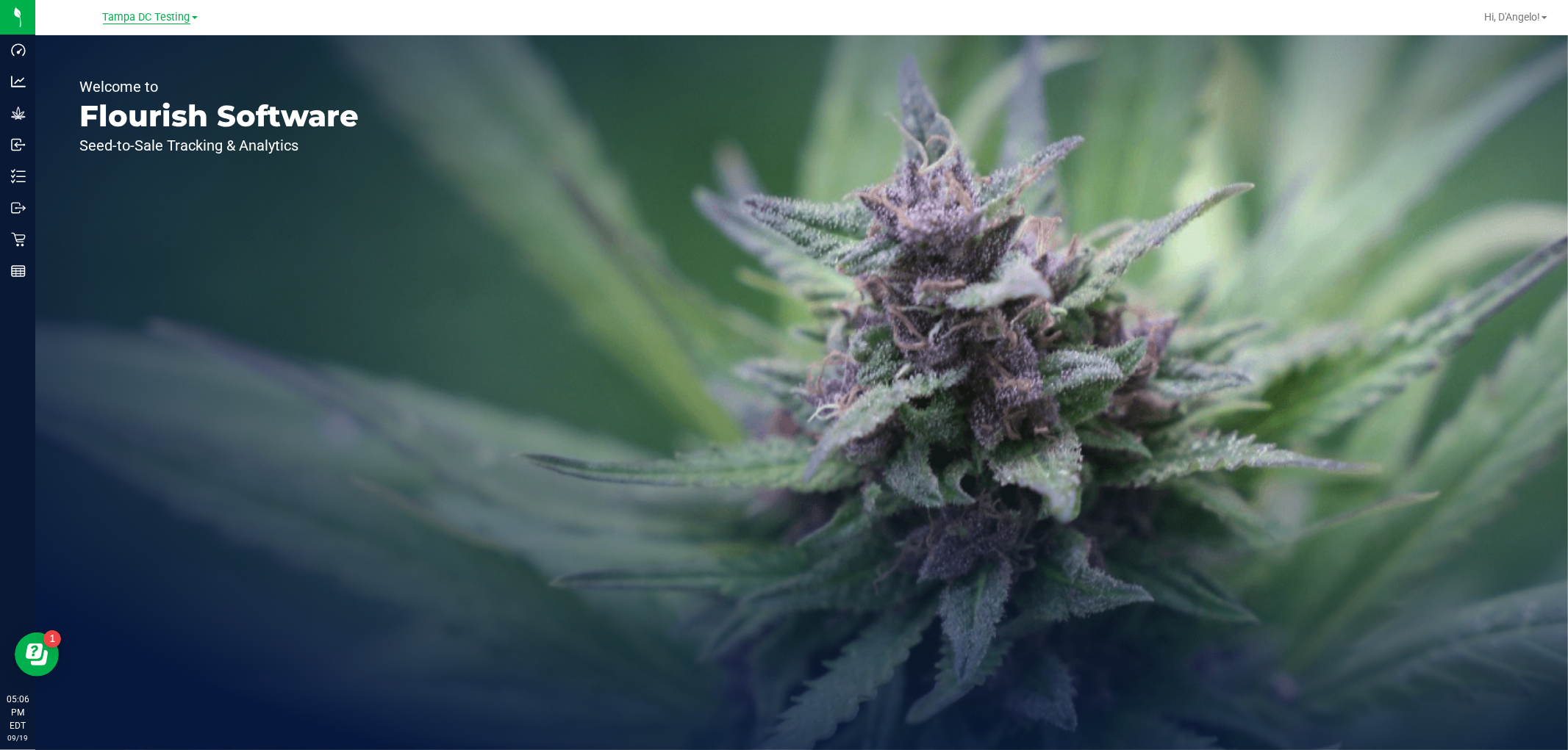
click at [181, 15] on span "Tampa DC Testing" at bounding box center [146, 18] width 87 height 13
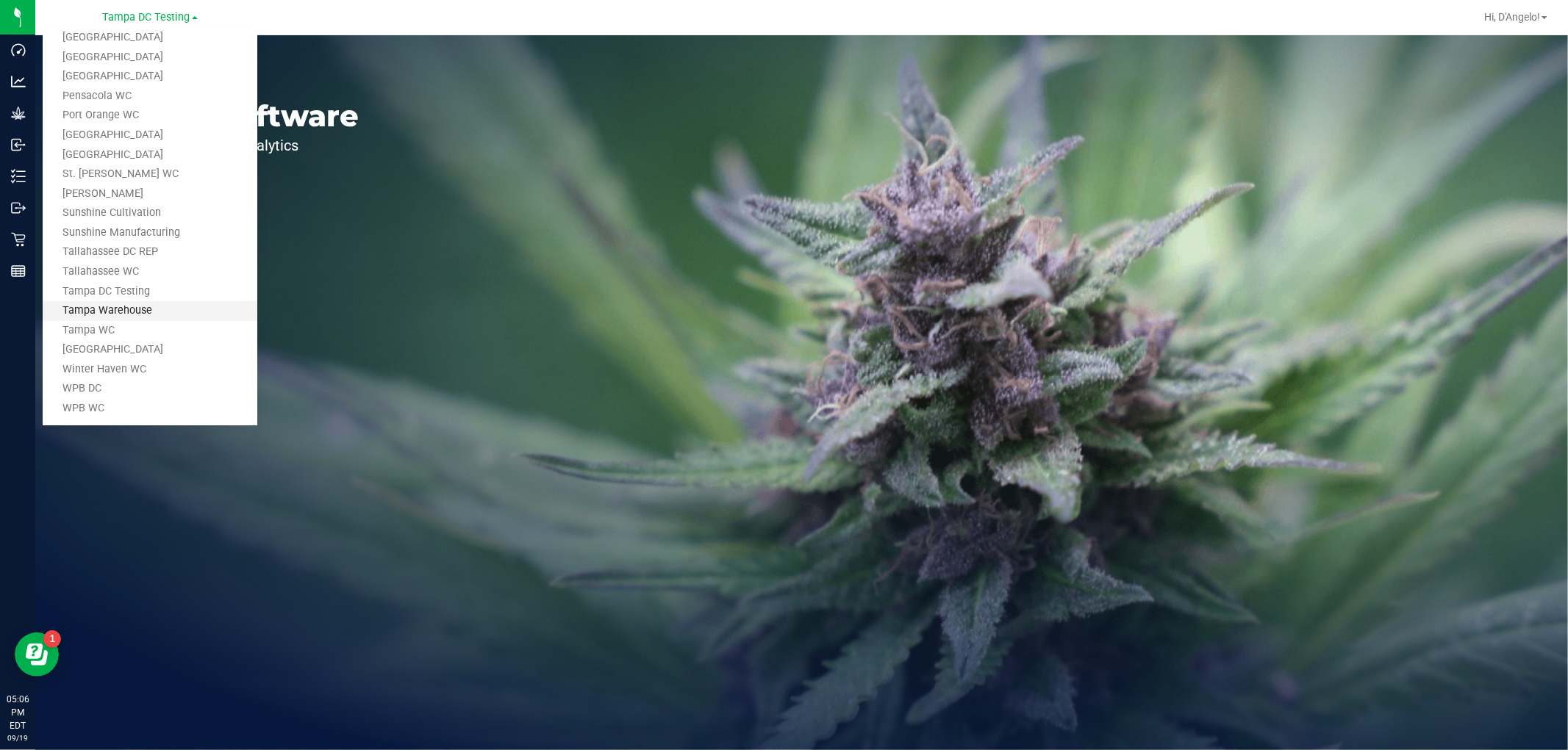
scroll to position [663, 0]
drag, startPoint x: 155, startPoint y: 313, endPoint x: 185, endPoint y: 256, distance: 64.4
click at [153, 313] on link "Tampa Warehouse" at bounding box center [150, 306] width 214 height 20
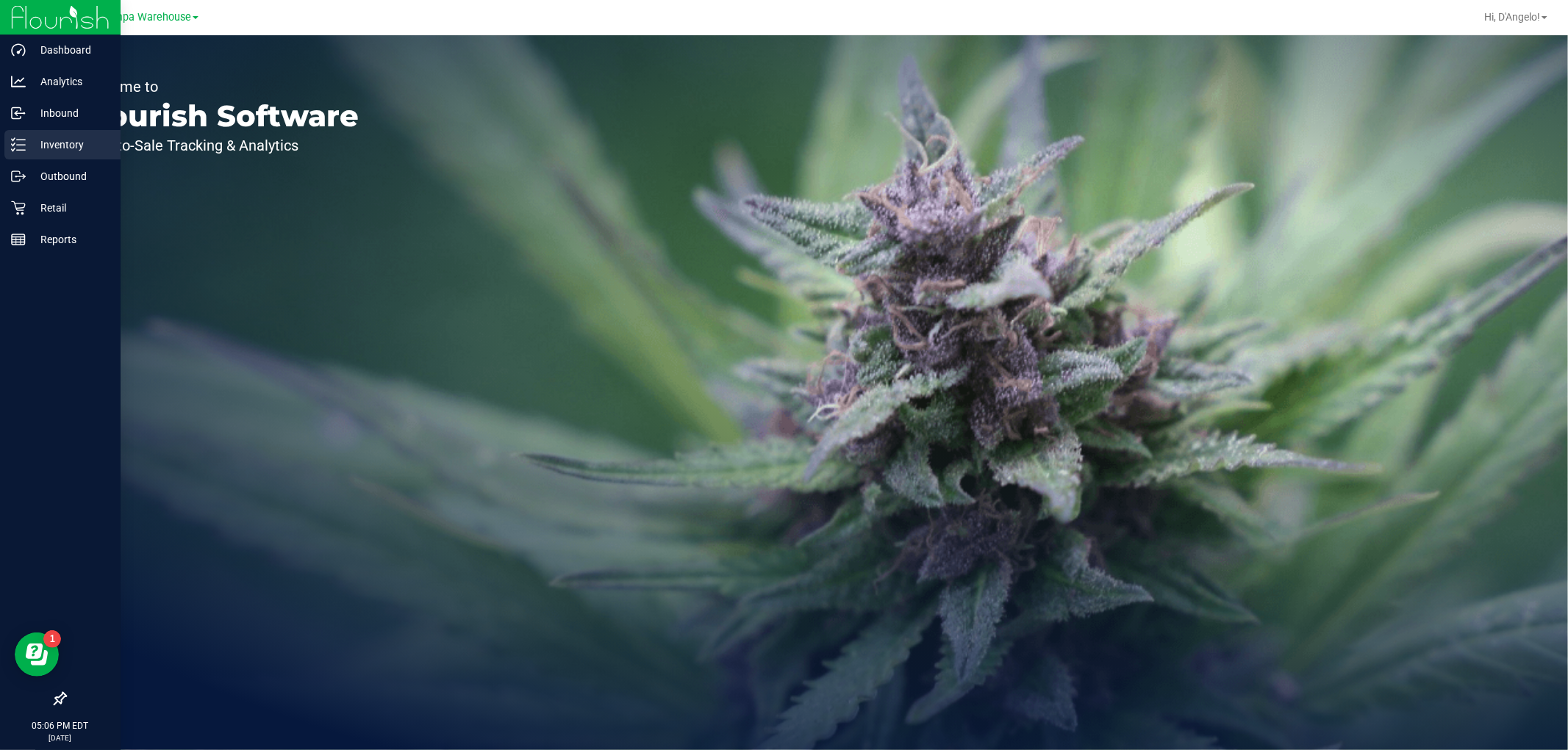
click at [39, 145] on p "Inventory" at bounding box center [69, 144] width 88 height 18
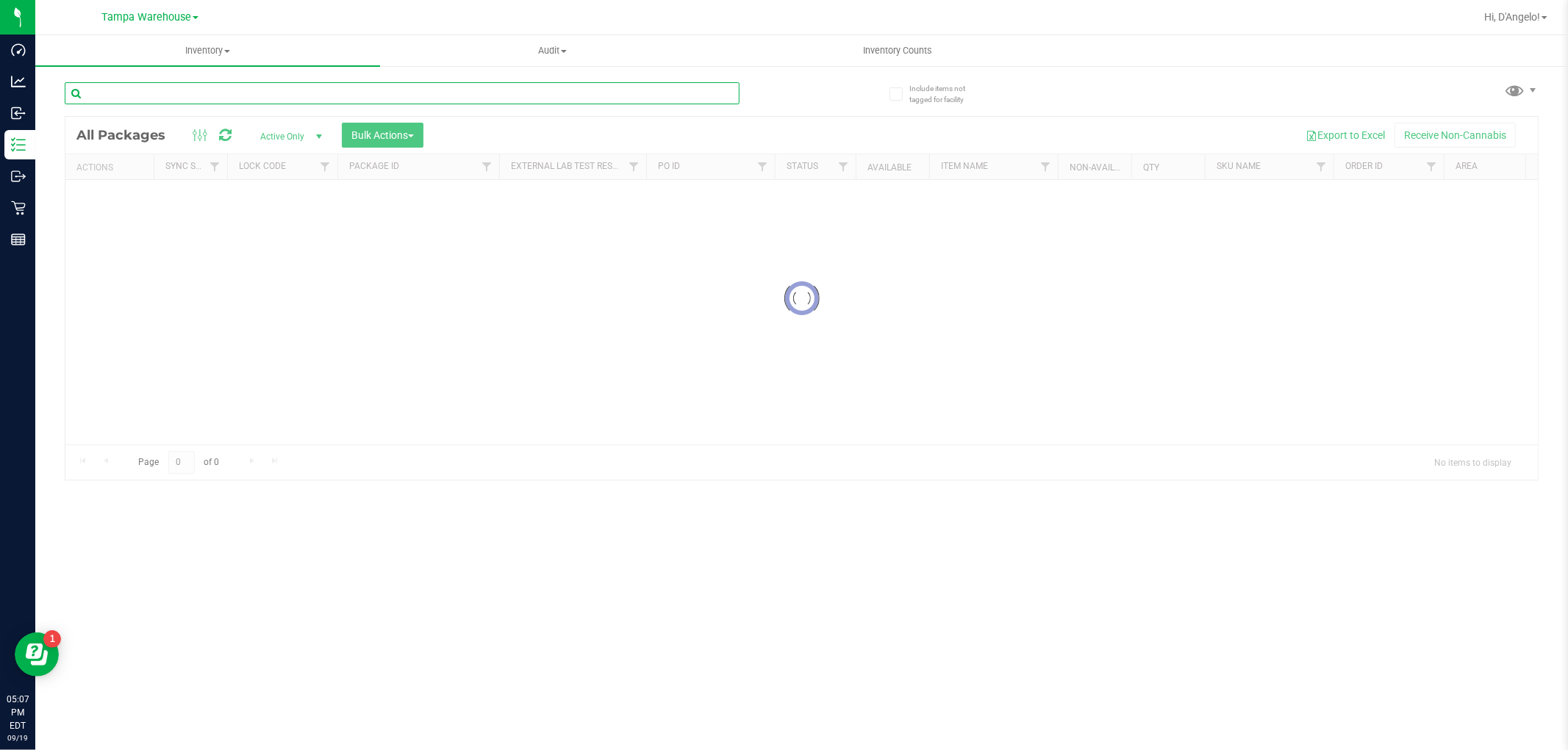
click at [383, 93] on input "text" at bounding box center [402, 94] width 674 height 22
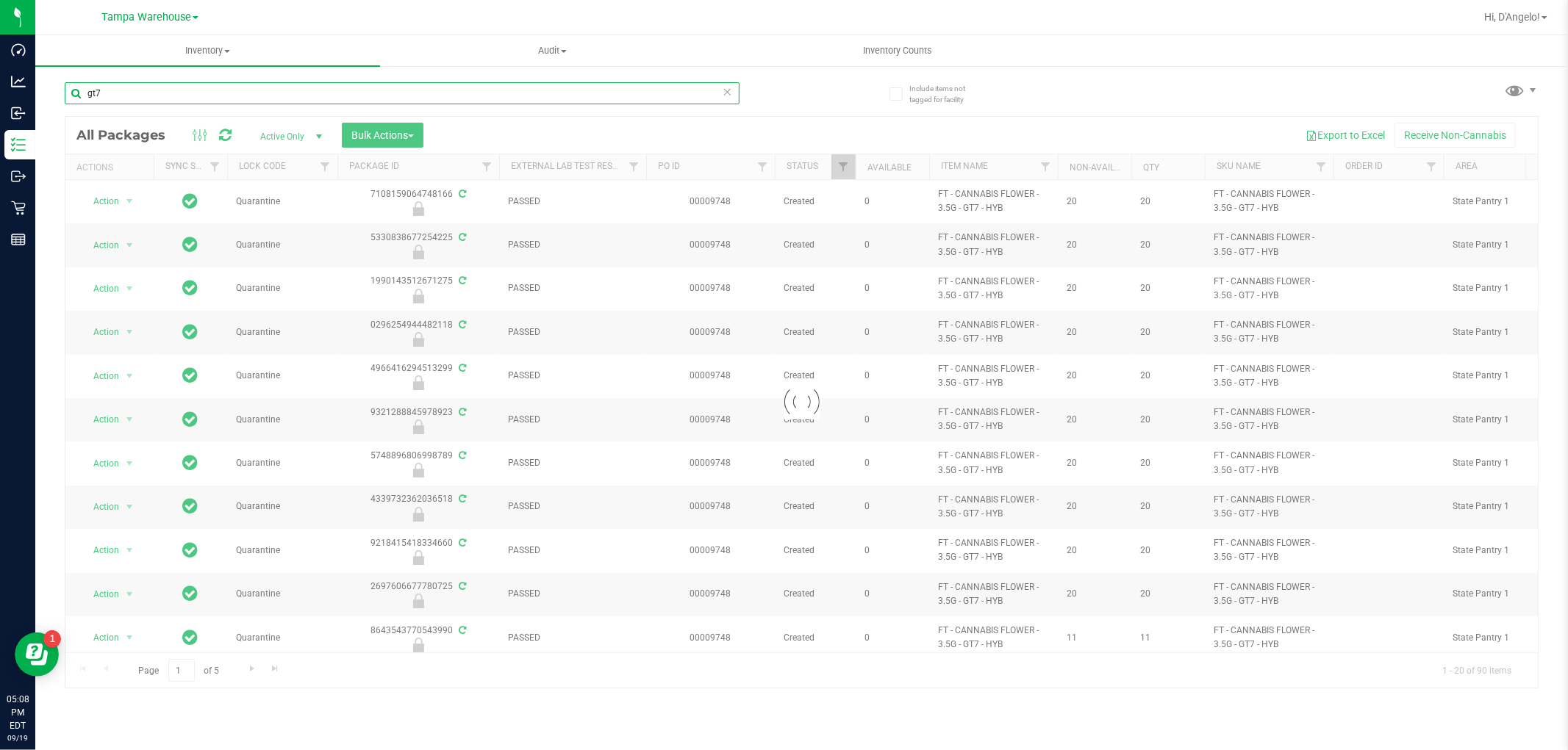
drag, startPoint x: 152, startPoint y: 96, endPoint x: -43, endPoint y: 94, distance: 195.0
click at [0, 94] on html "Dashboard Analytics Inbound Inventory Outbound Retail Reports 05:08 PM EDT 09/1…" at bounding box center [784, 375] width 1568 height 750
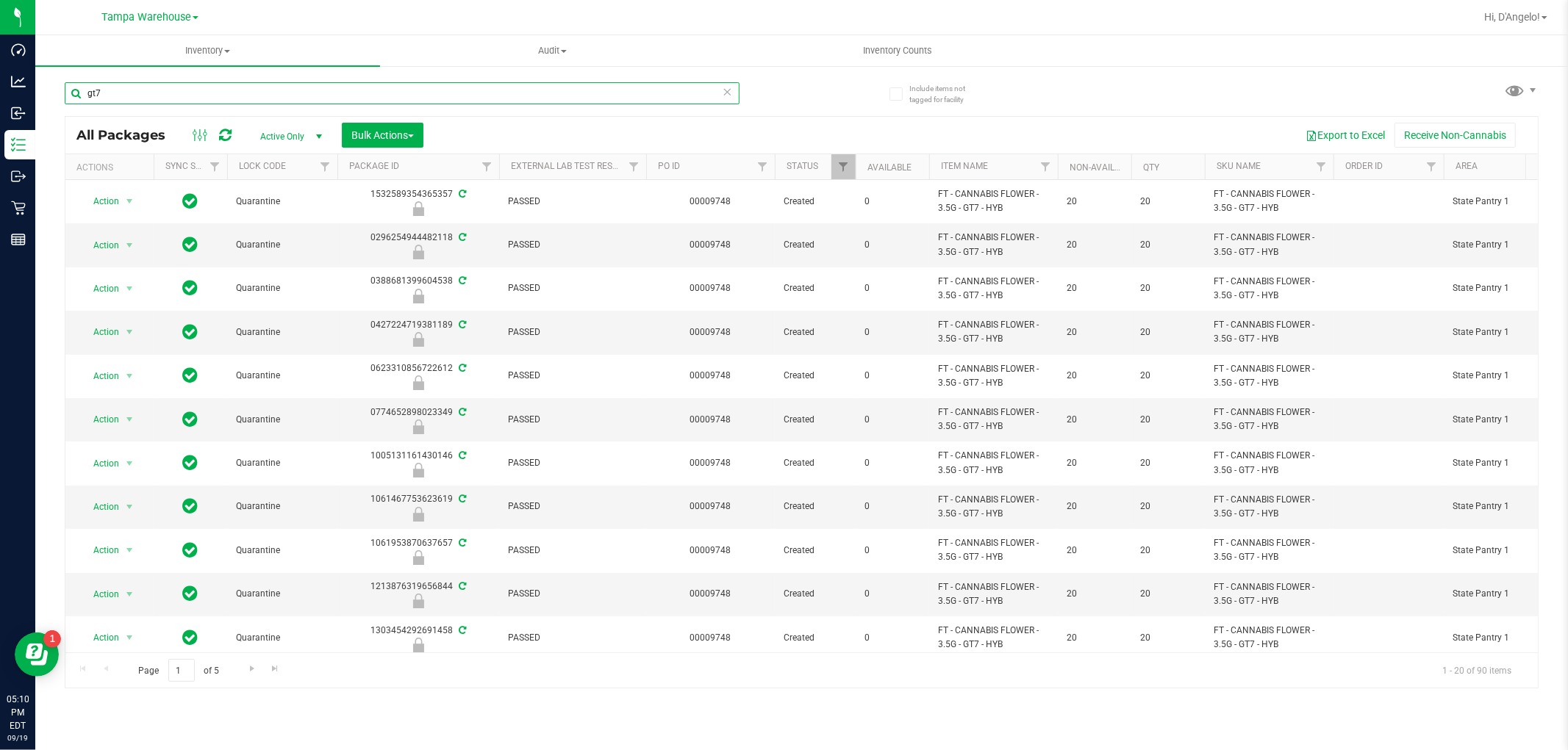
click at [237, 100] on input "gt7" at bounding box center [402, 94] width 674 height 22
type input "gbo"
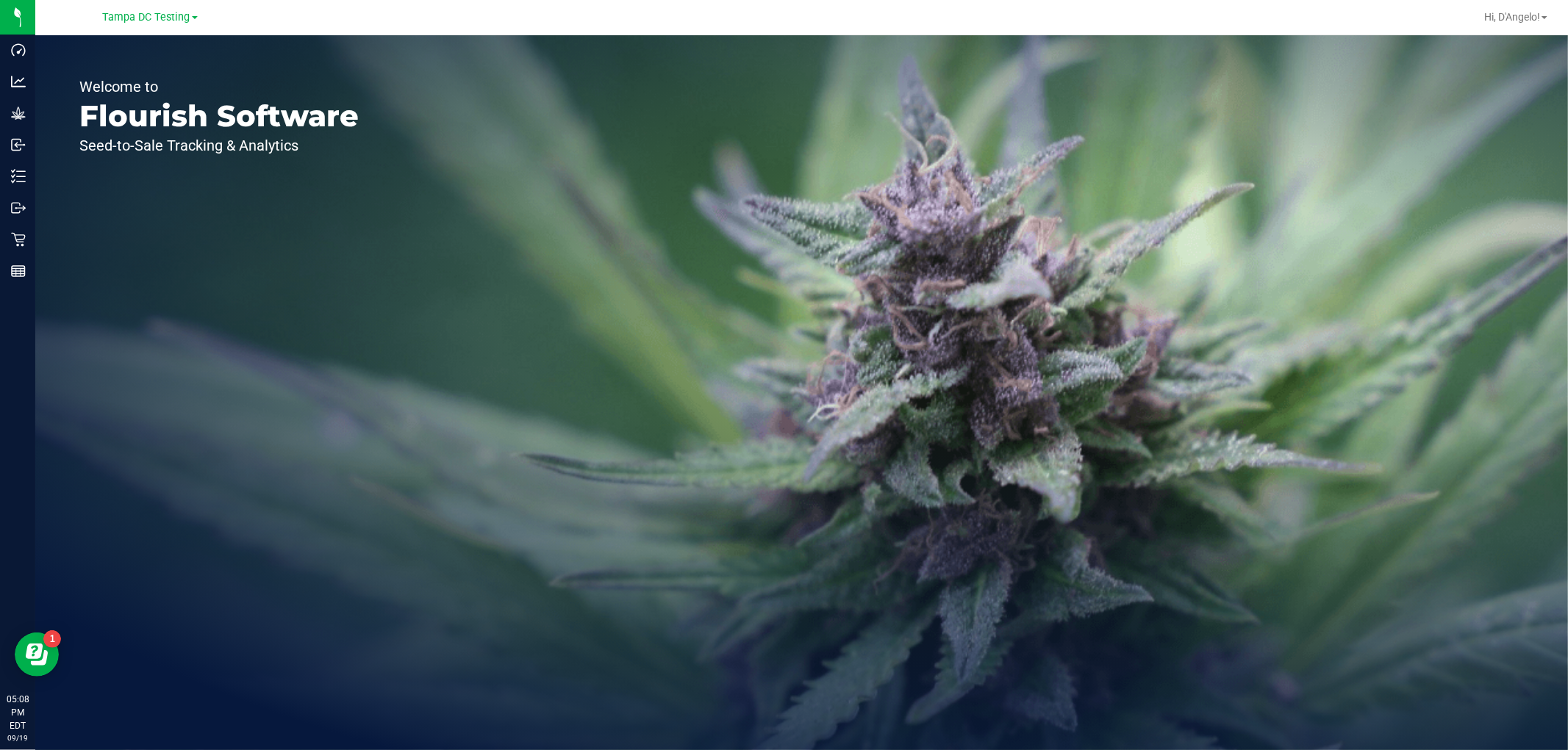
click at [129, 22] on link "Tampa DC Testing" at bounding box center [150, 16] width 95 height 14
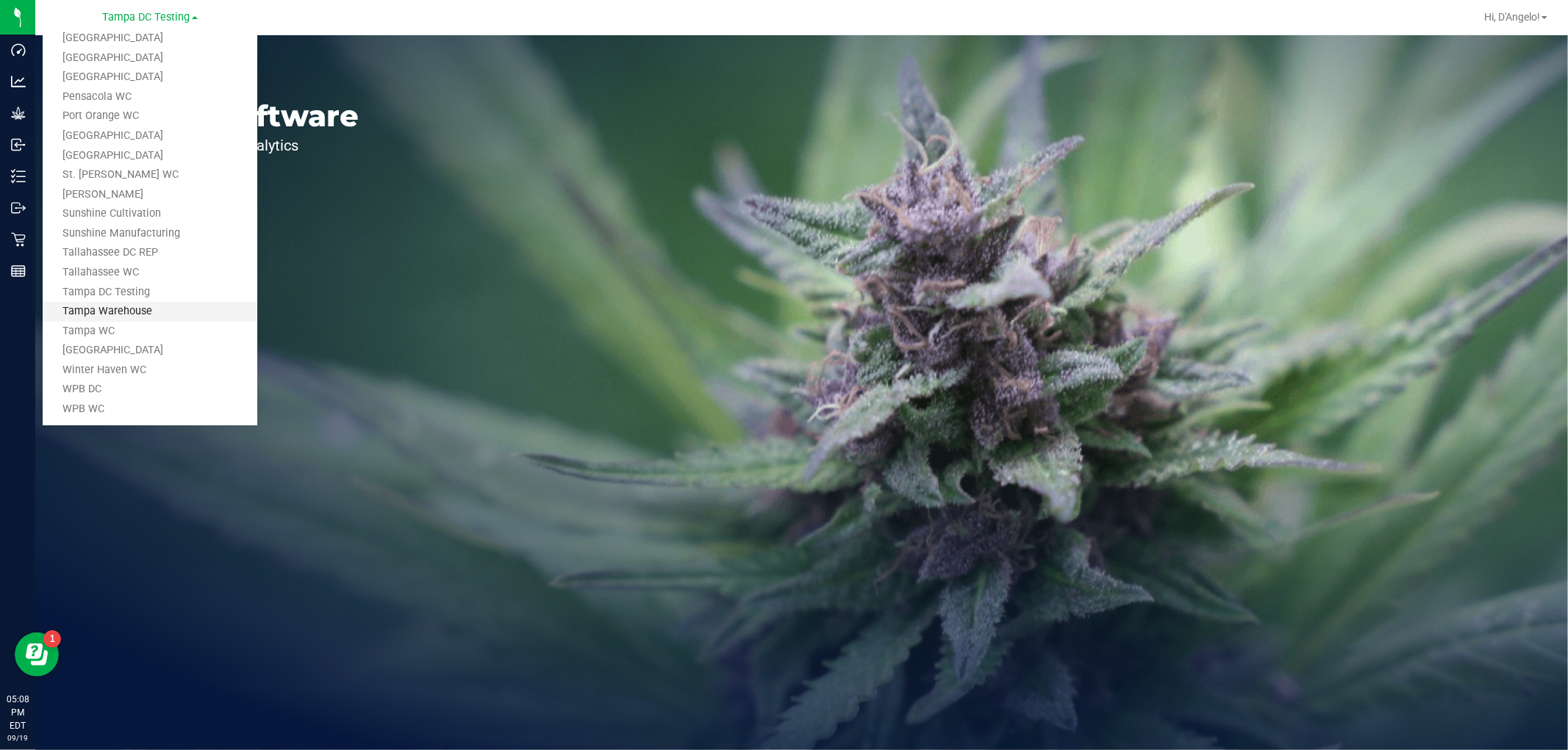
scroll to position [663, 0]
click at [158, 297] on link "Tampa Warehouse" at bounding box center [150, 306] width 214 height 20
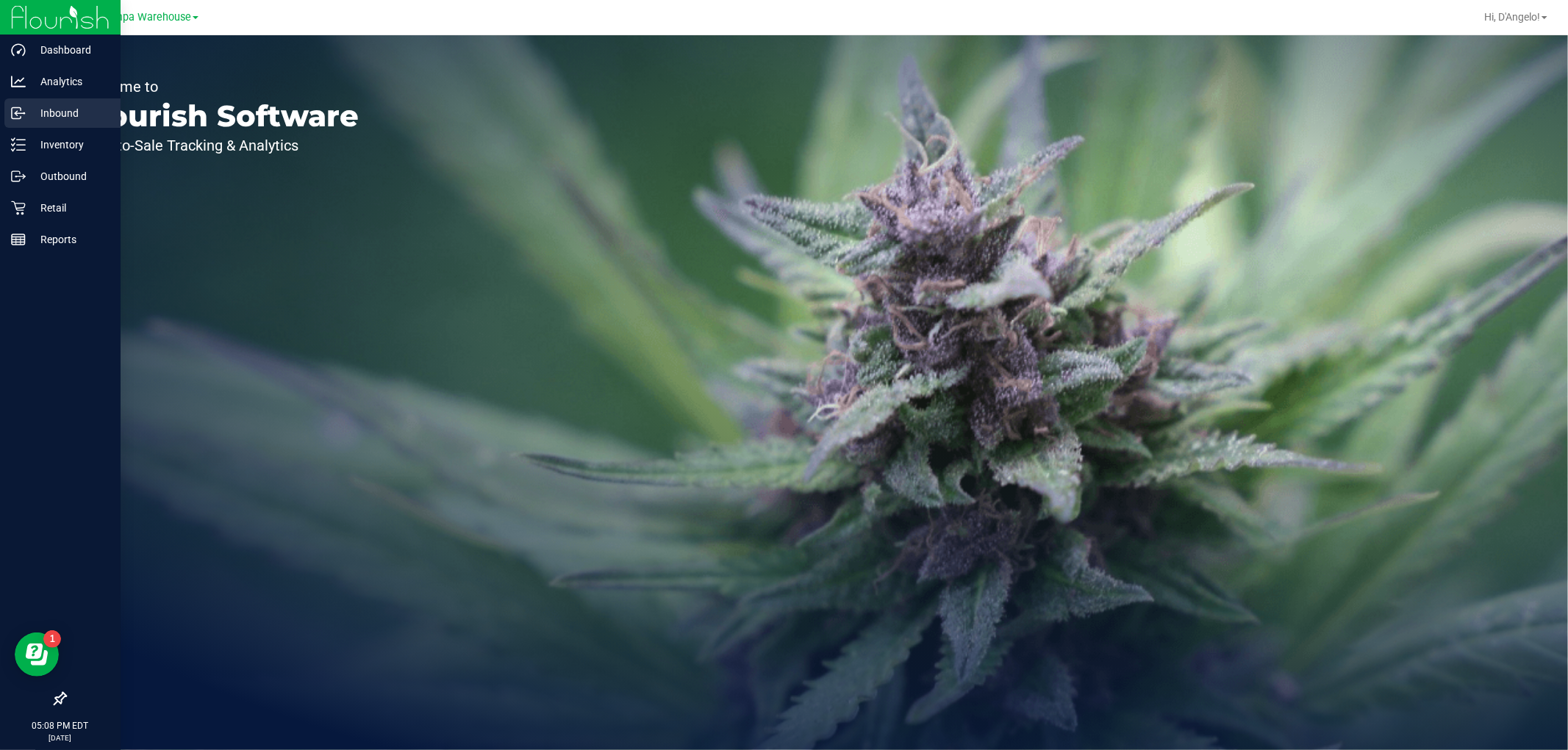
click at [39, 99] on div "Inbound" at bounding box center [63, 112] width 116 height 29
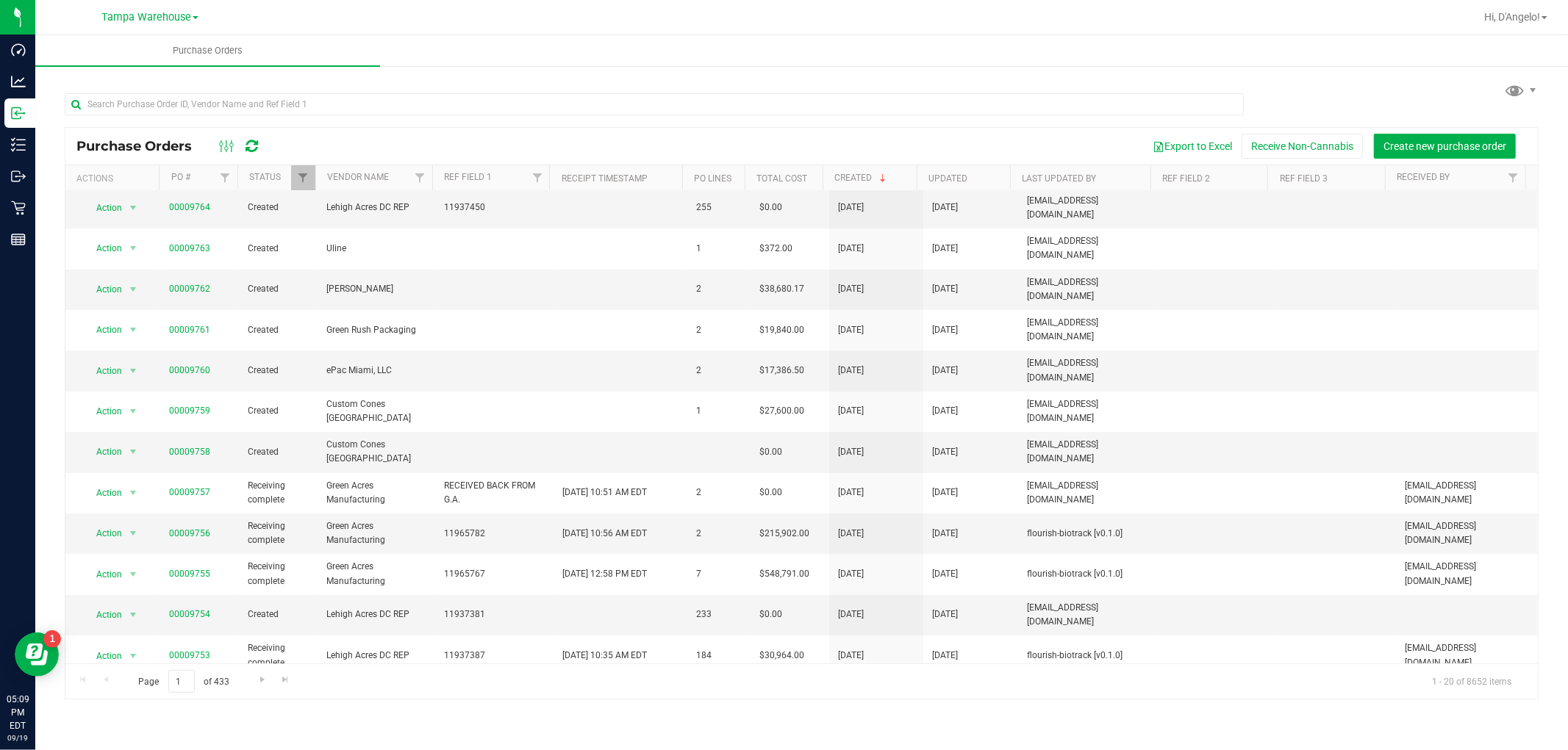
scroll to position [257, 0]
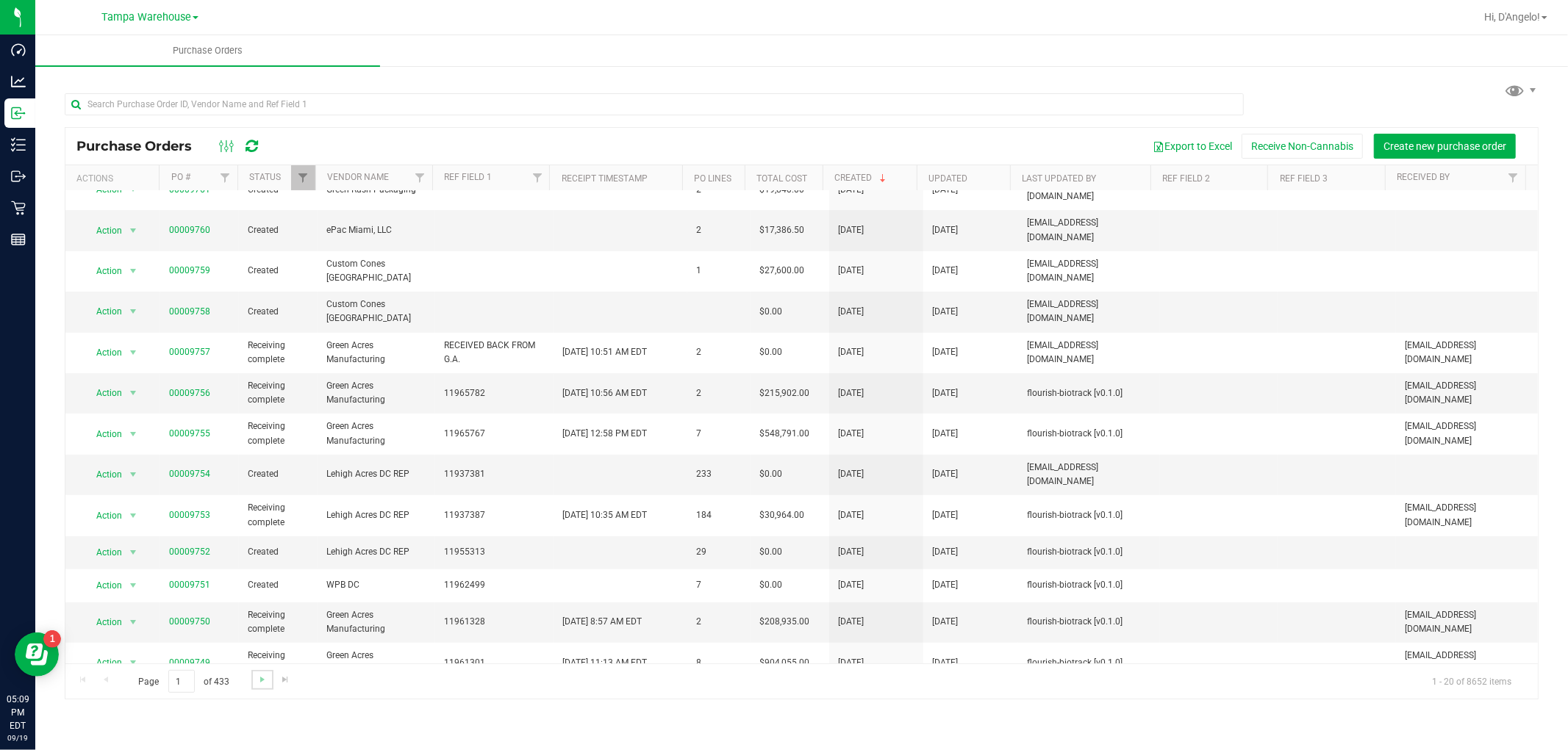
click at [258, 686] on link "Go to the next page" at bounding box center [261, 680] width 22 height 20
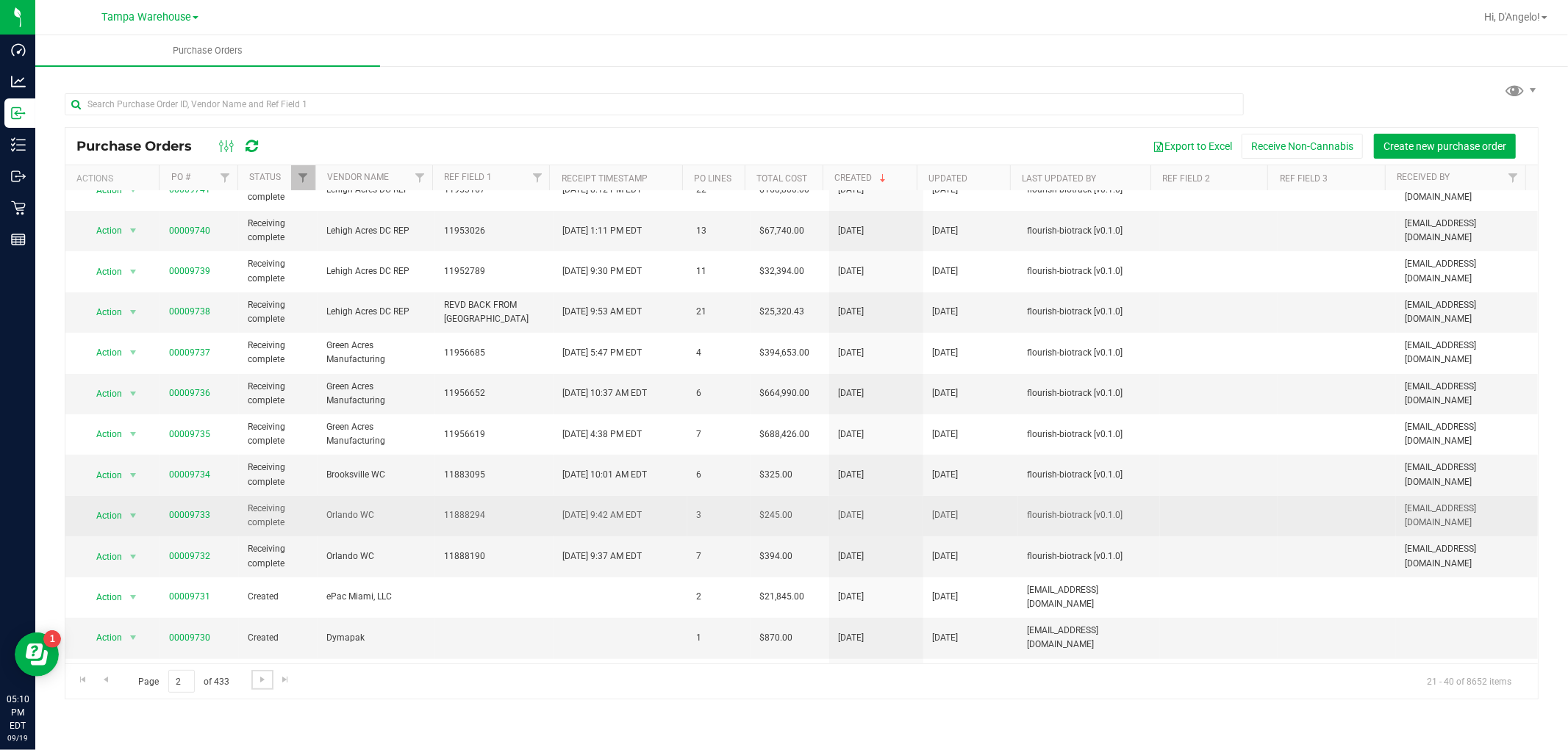
scroll to position [0, 0]
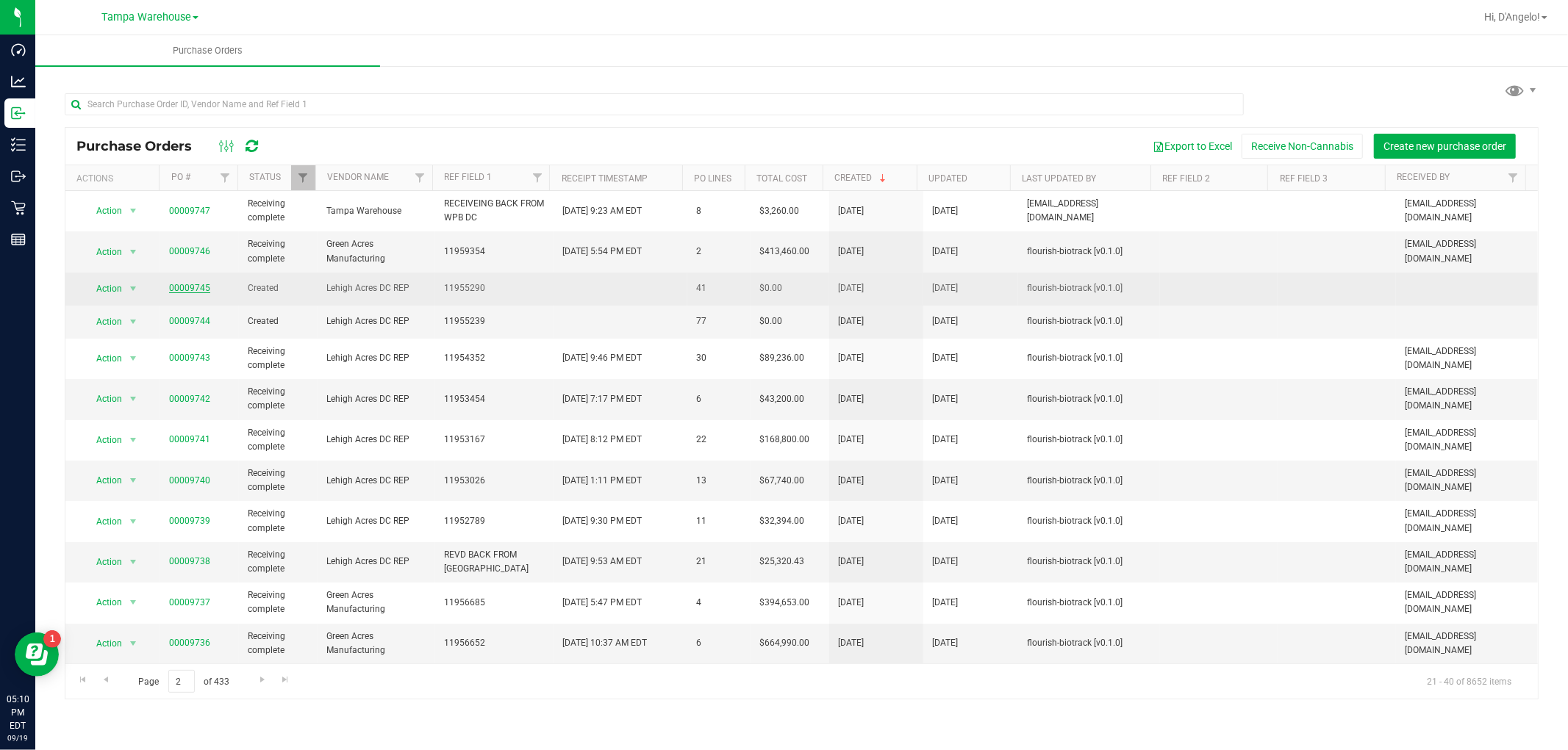
click at [200, 289] on link "00009745" at bounding box center [189, 287] width 41 height 10
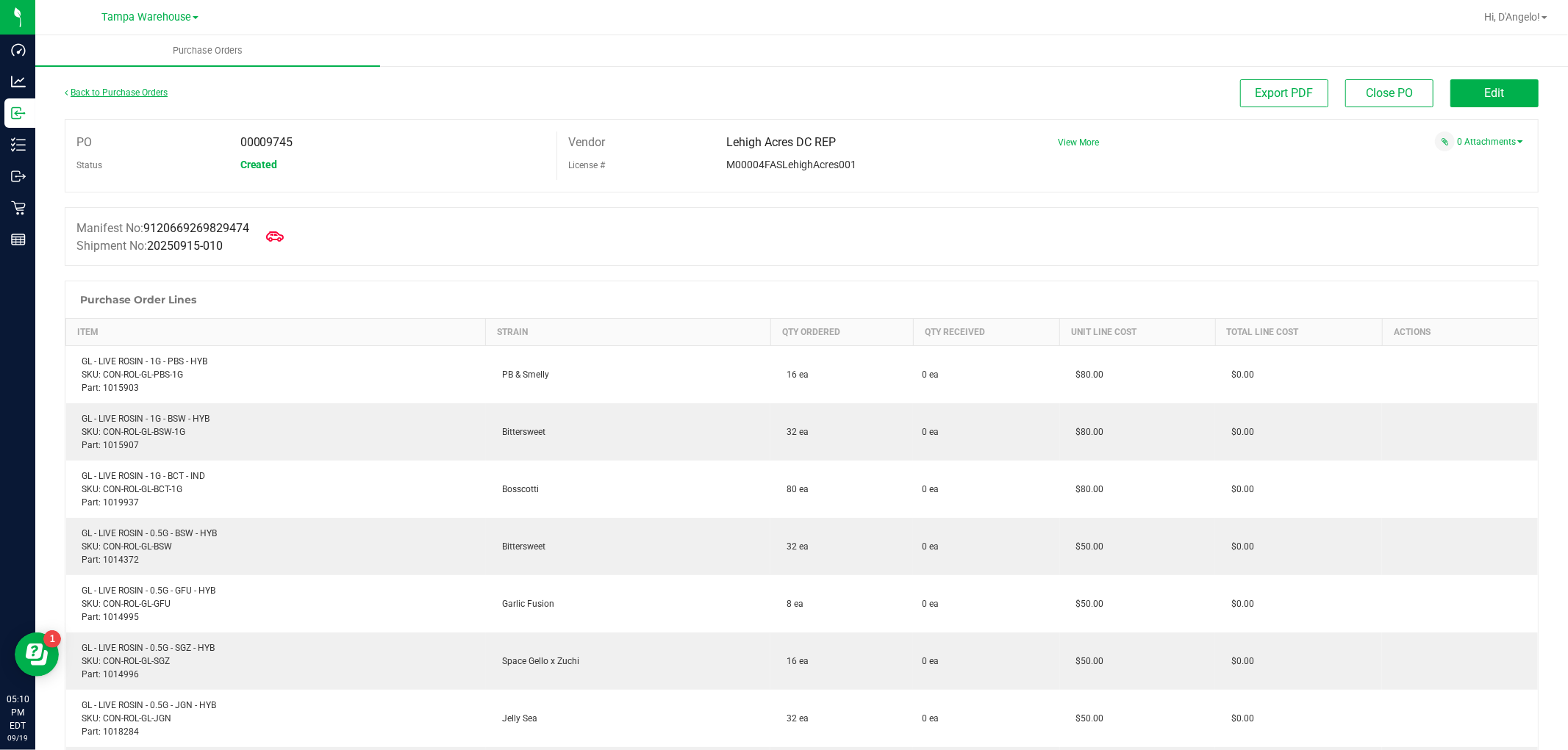
click at [158, 91] on link "Back to Purchase Orders" at bounding box center [116, 92] width 103 height 10
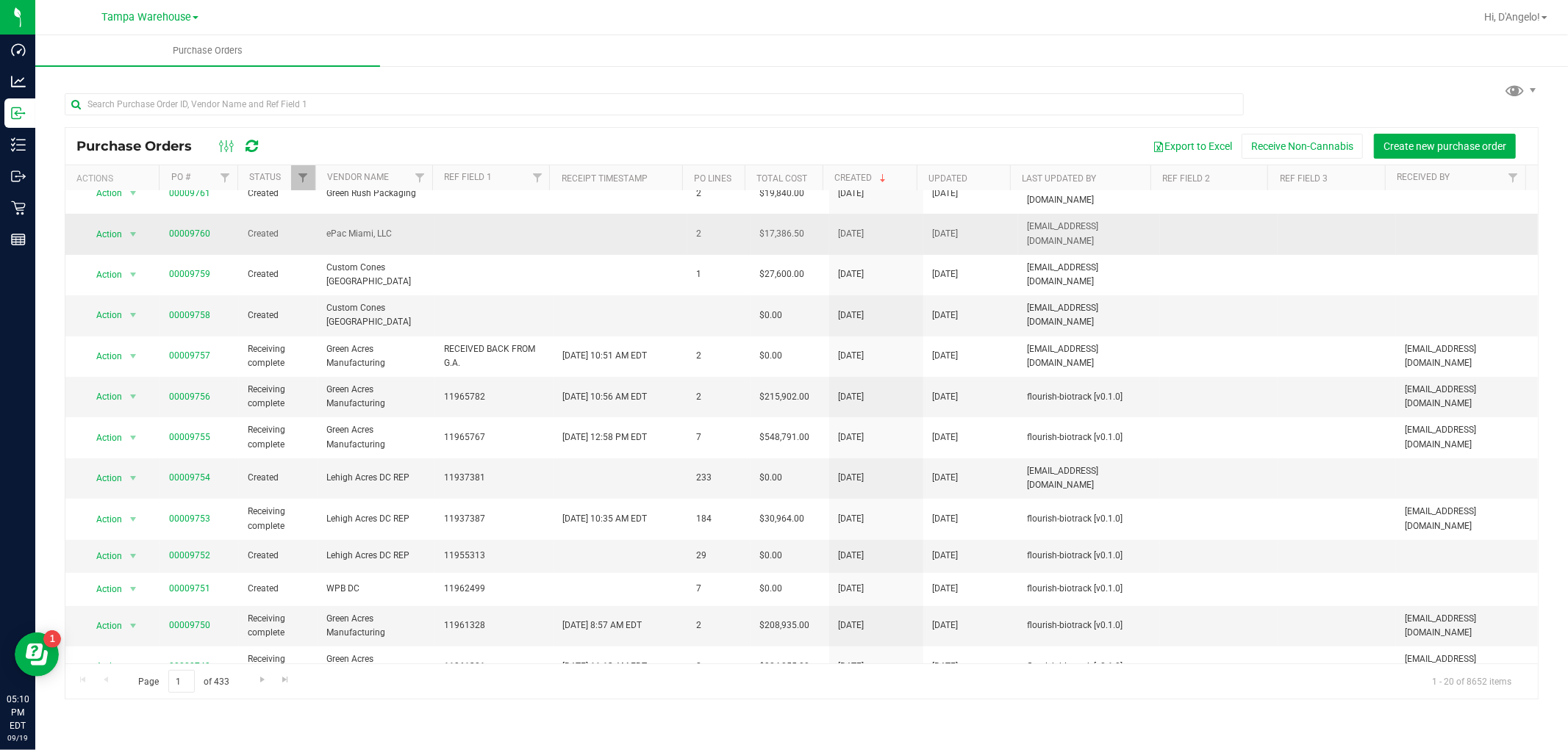
scroll to position [257, 0]
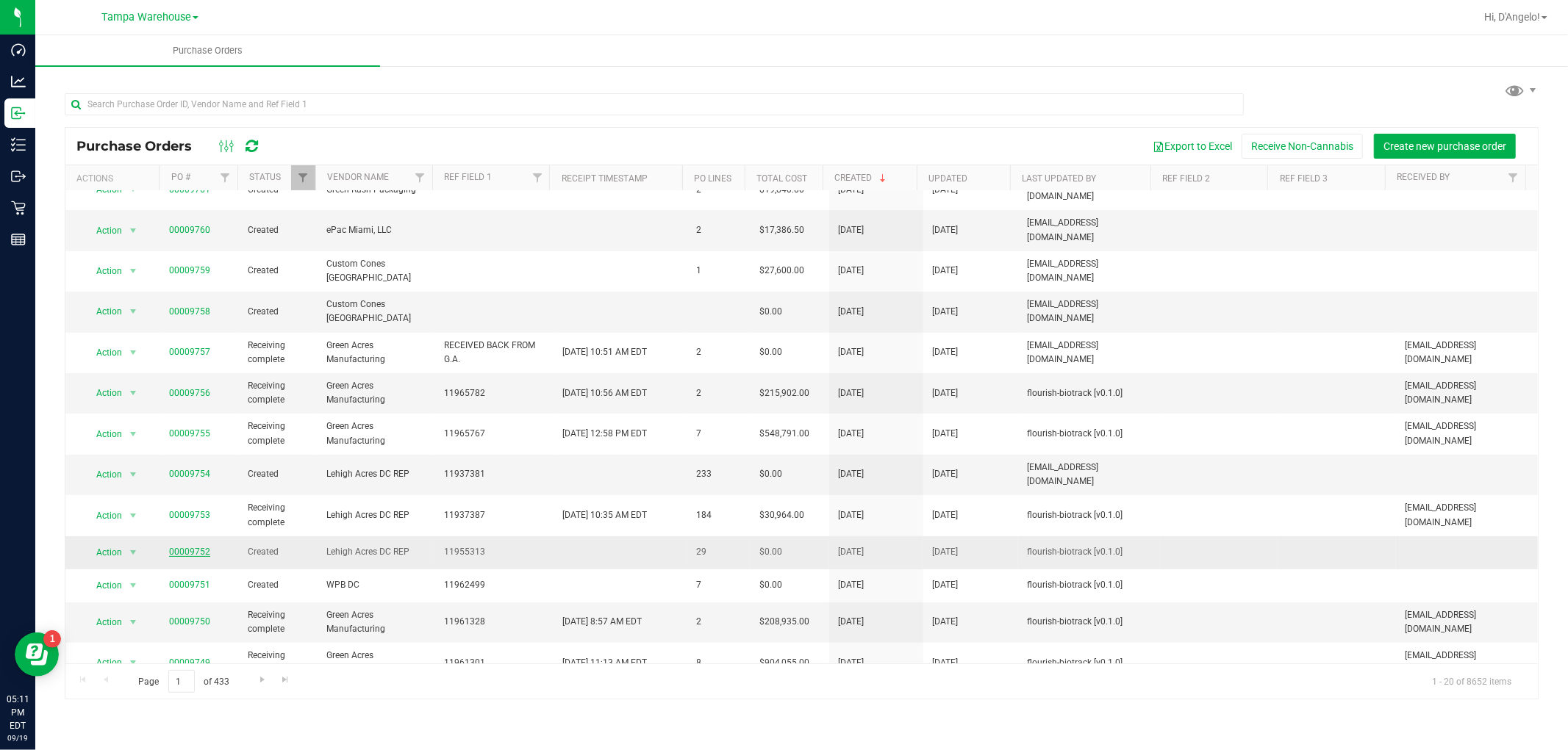
click at [186, 547] on link "00009752" at bounding box center [189, 551] width 41 height 10
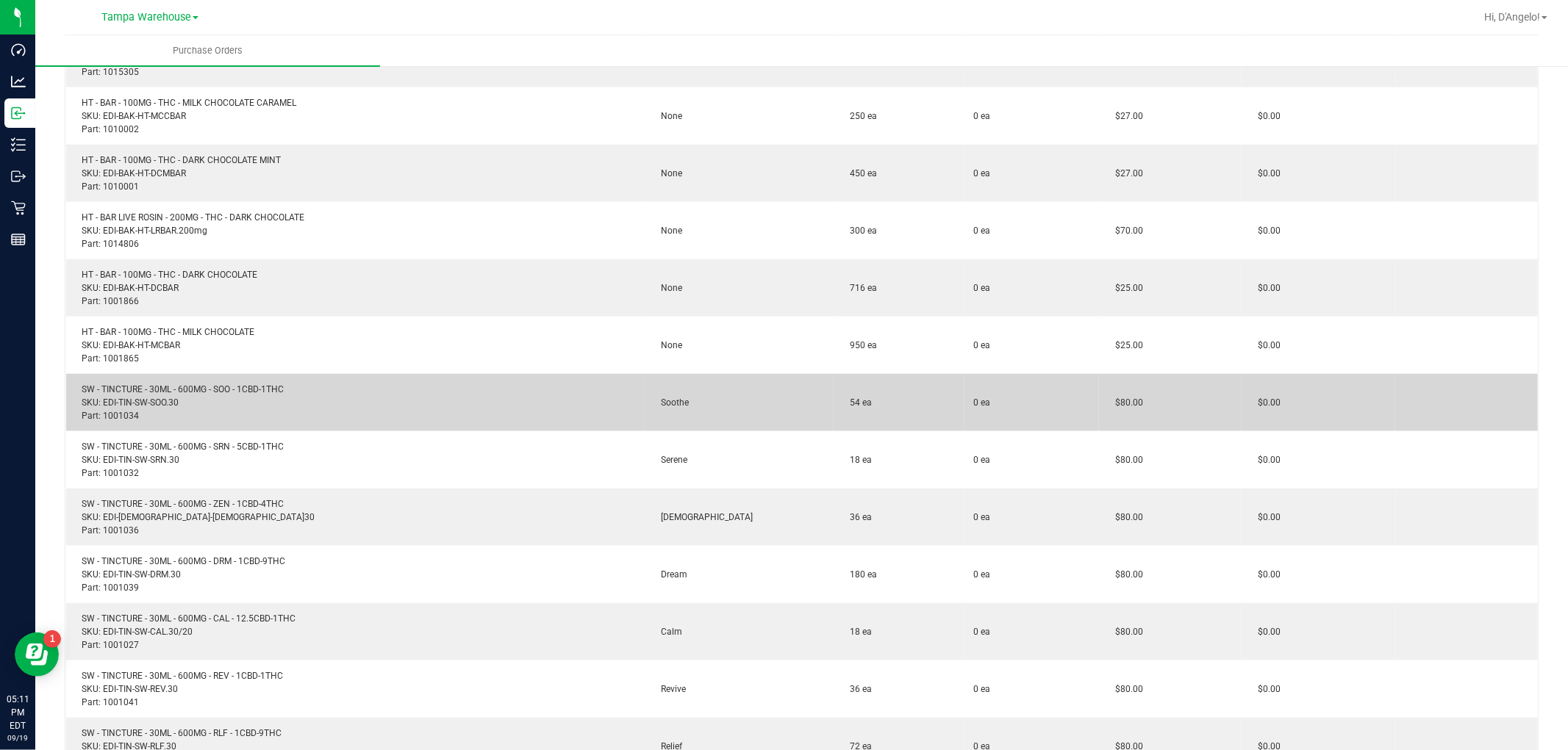
scroll to position [571, 0]
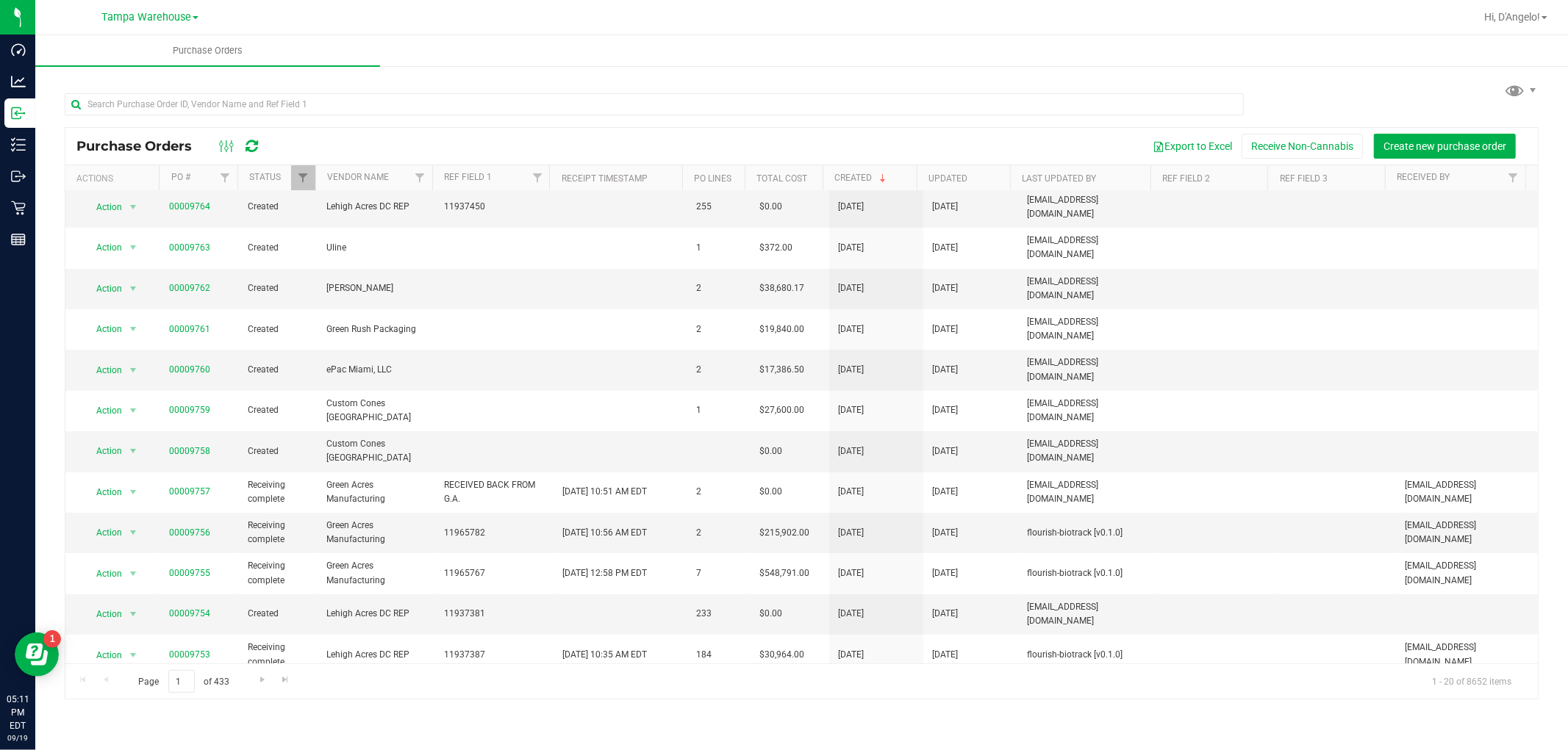
scroll to position [257, 0]
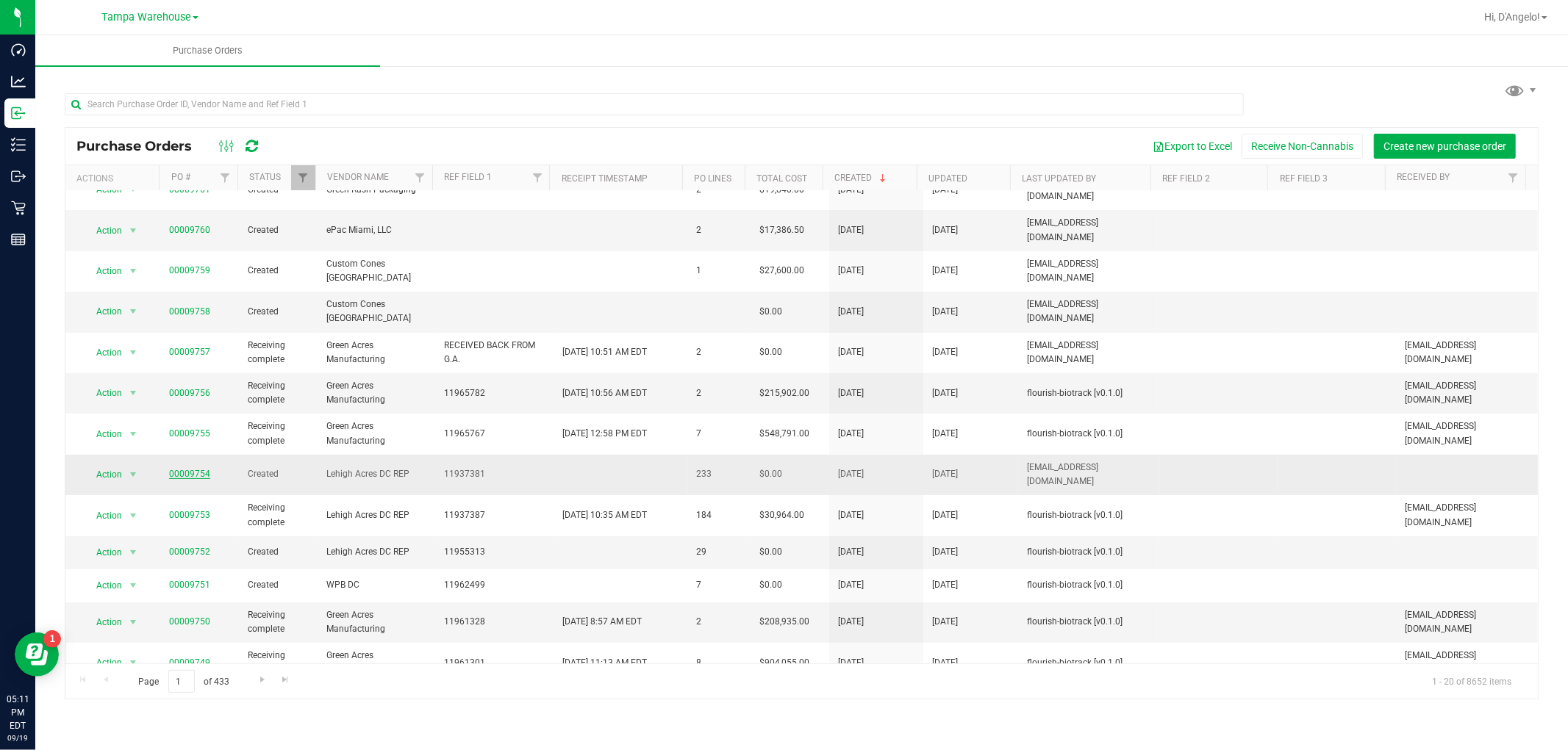
click at [200, 469] on link "00009754" at bounding box center [189, 474] width 41 height 10
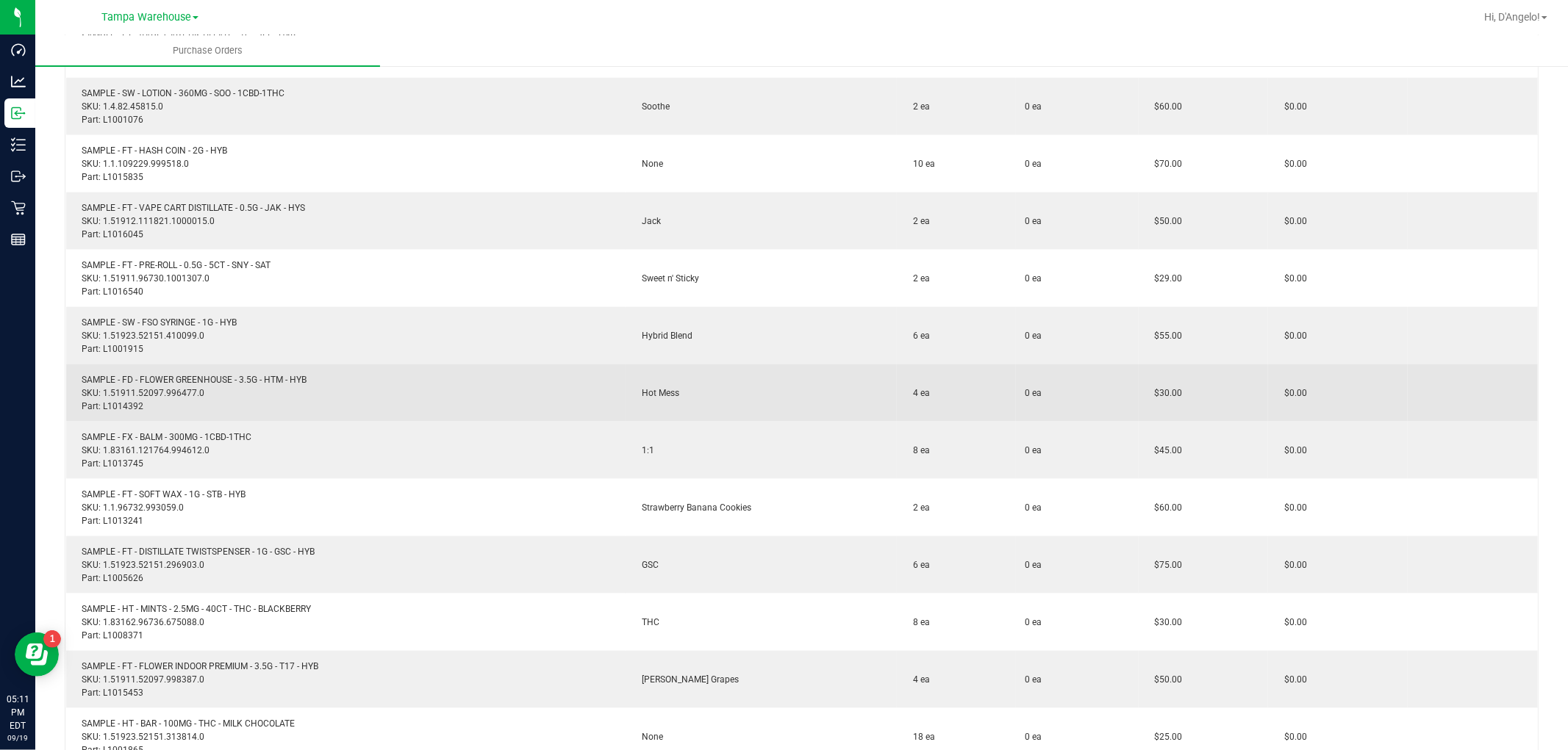
scroll to position [1551, 0]
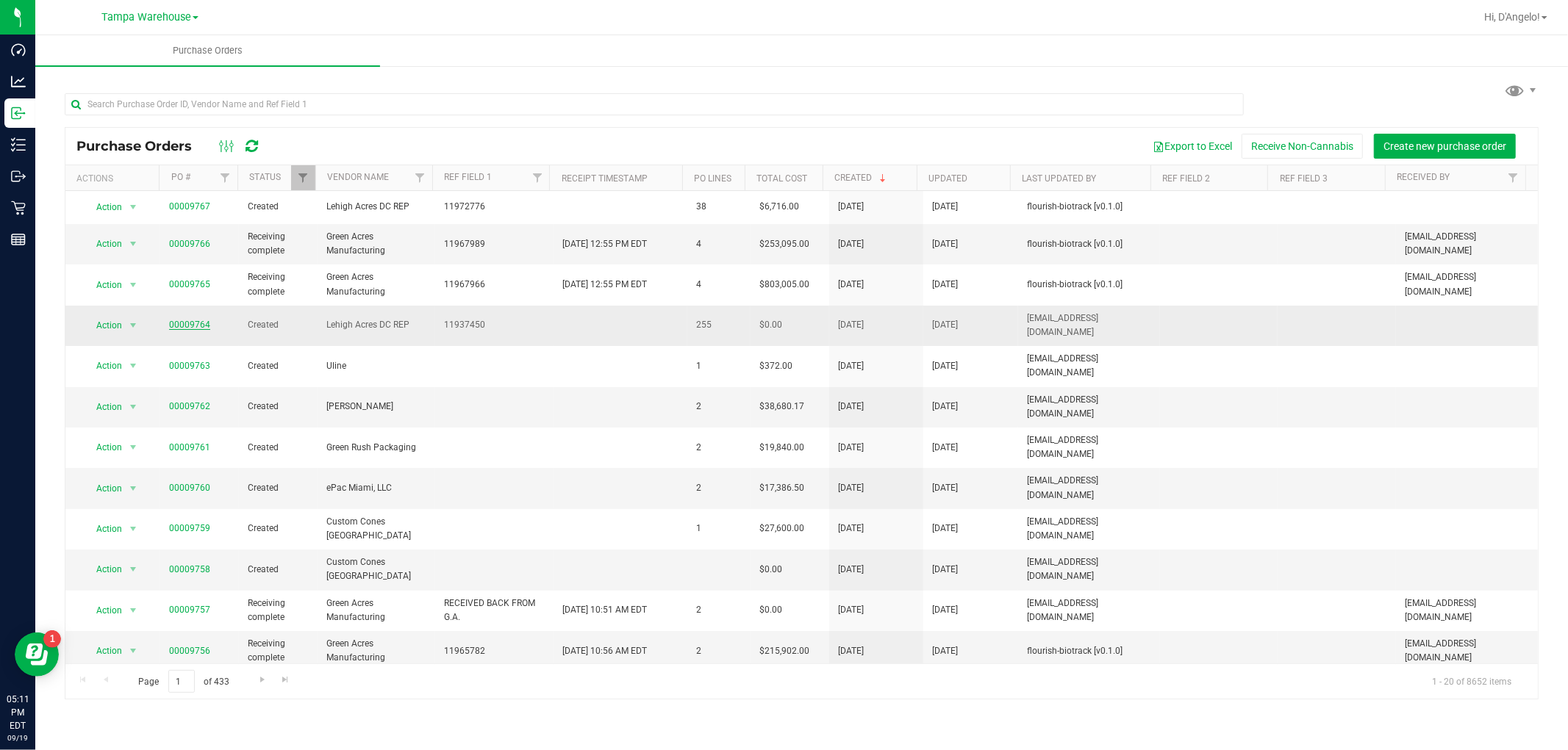
click at [194, 319] on link "00009764" at bounding box center [189, 324] width 41 height 10
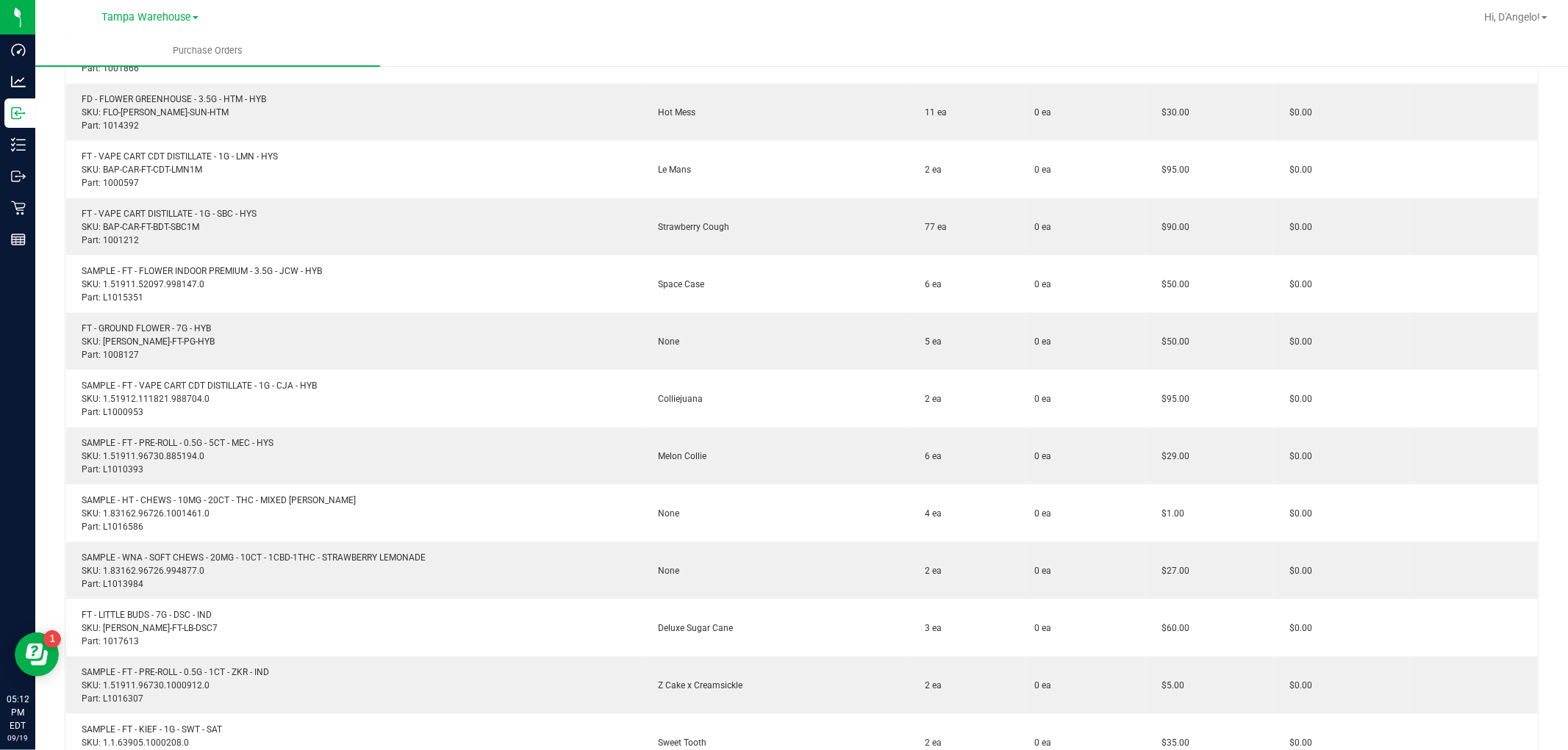
scroll to position [1551, 0]
